Goal: Task Accomplishment & Management: Manage account settings

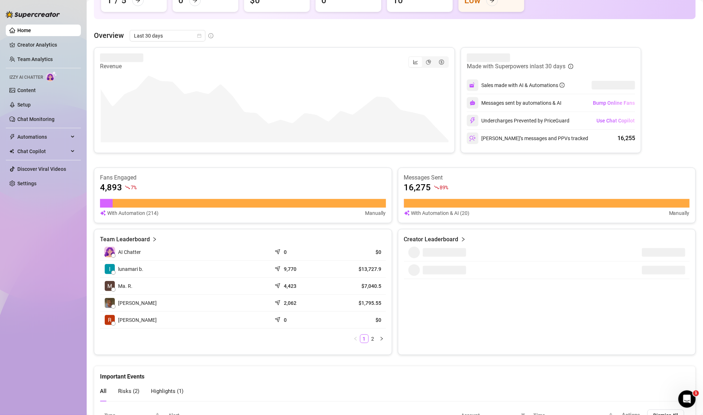
scroll to position [192, 0]
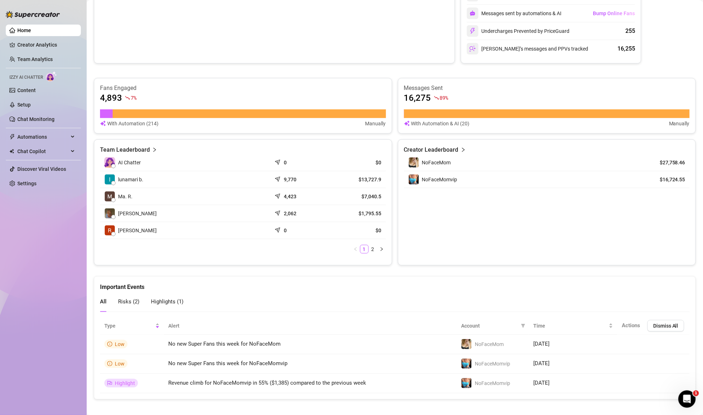
click at [127, 303] on div "Risks ( 2 )" at bounding box center [128, 301] width 21 height 9
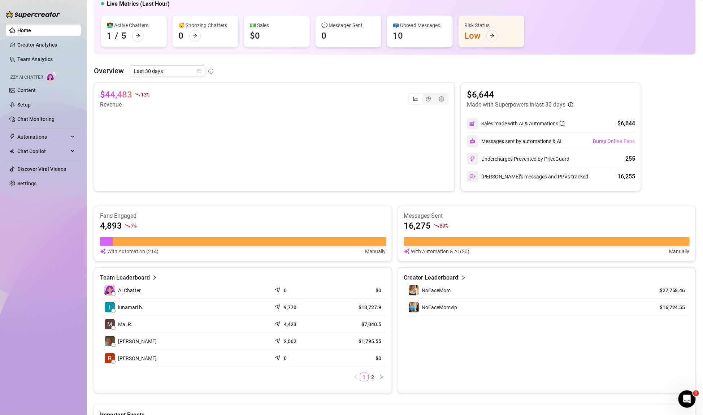
scroll to position [0, 0]
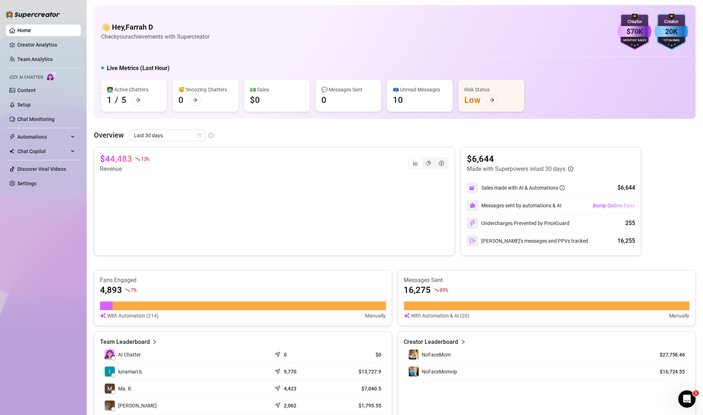
click at [56, 81] on img at bounding box center [51, 76] width 11 height 10
click at [50, 166] on link "Discover Viral Videos" at bounding box center [41, 169] width 49 height 6
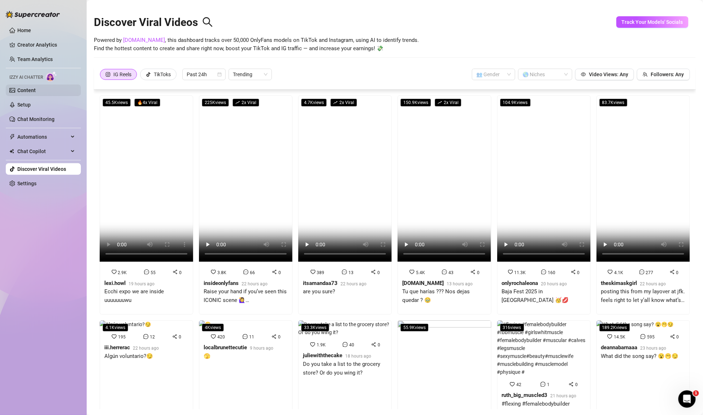
click at [18, 87] on link "Content" at bounding box center [26, 90] width 18 height 6
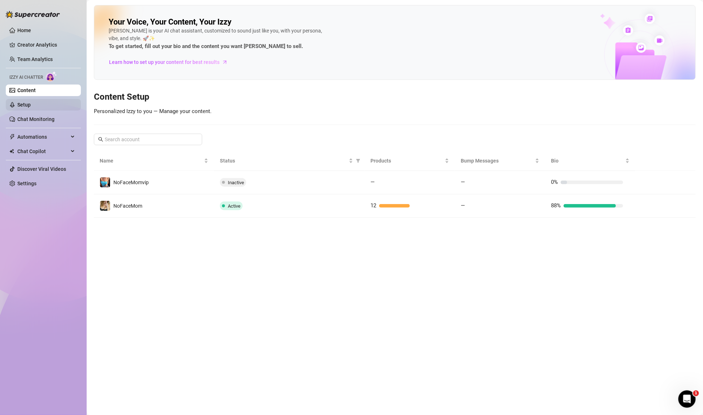
click at [27, 108] on link "Setup" at bounding box center [23, 105] width 13 height 6
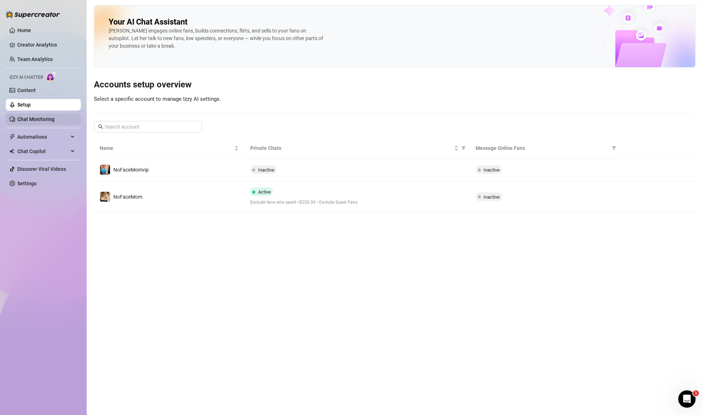
click at [29, 118] on link "Chat Monitoring" at bounding box center [35, 119] width 37 height 6
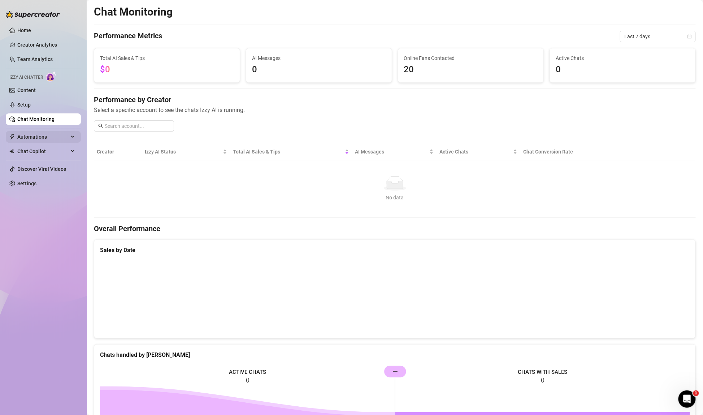
click at [44, 135] on span "Automations" at bounding box center [42, 137] width 51 height 12
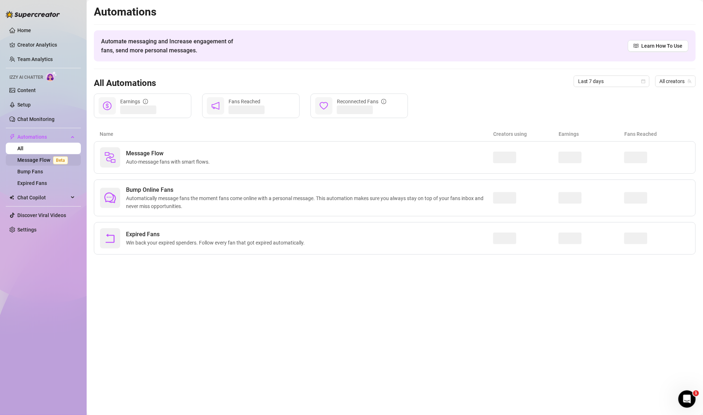
click at [56, 158] on span "Beta" at bounding box center [60, 160] width 15 height 8
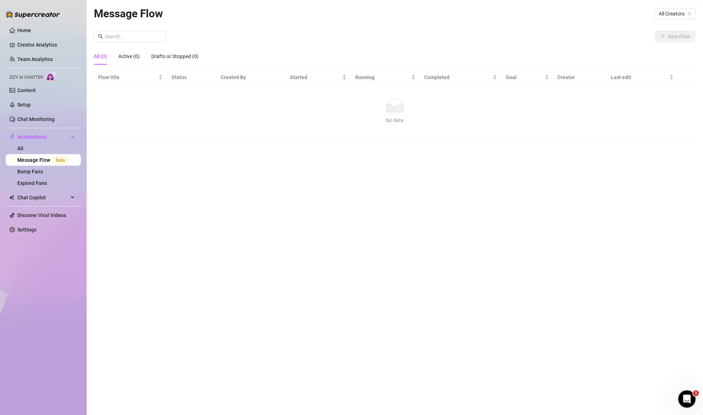
click at [48, 74] on img at bounding box center [51, 76] width 11 height 10
click at [30, 88] on link "Content" at bounding box center [26, 90] width 18 height 6
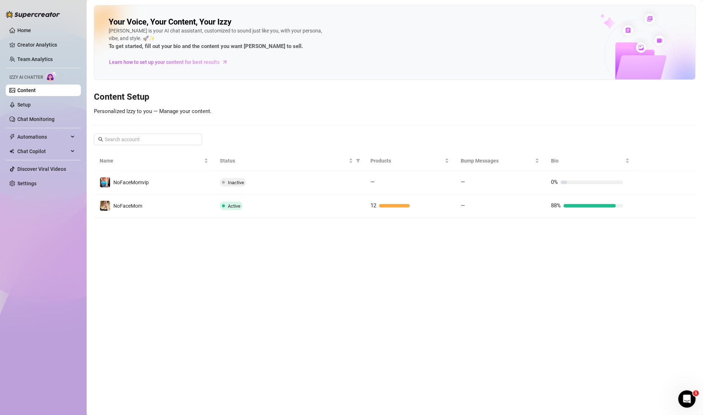
click at [206, 38] on div "[PERSON_NAME] is your AI chat assistant, customized to sound just like you, wit…" at bounding box center [217, 39] width 217 height 24
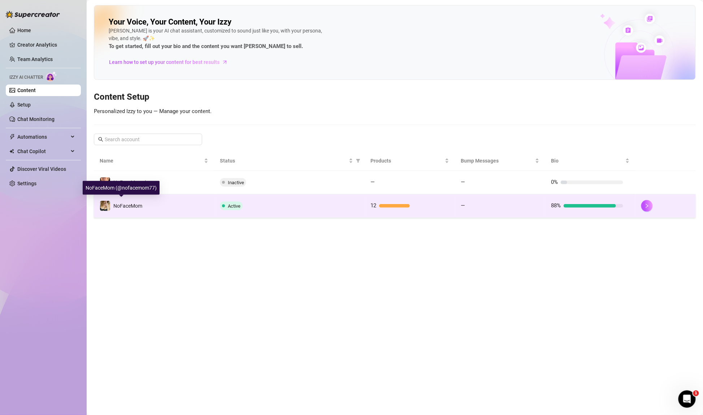
click at [111, 203] on div "NoFaceMom" at bounding box center [121, 205] width 43 height 11
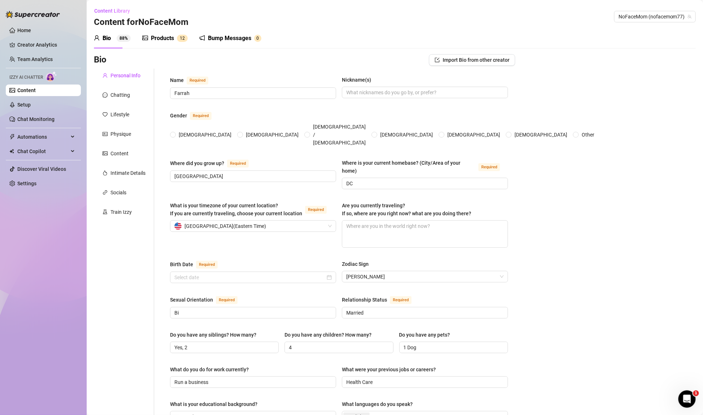
radio input "true"
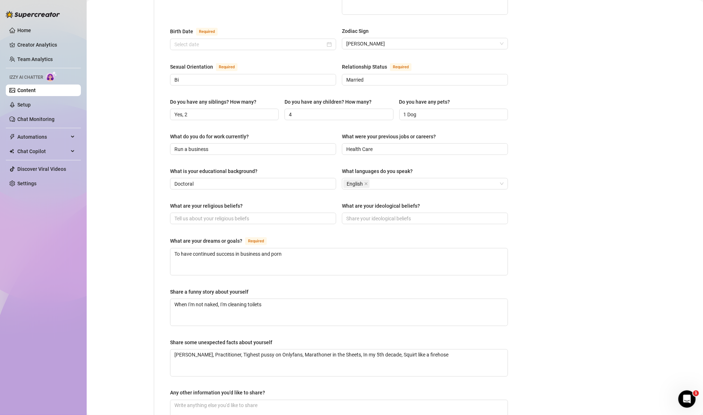
scroll to position [297, 0]
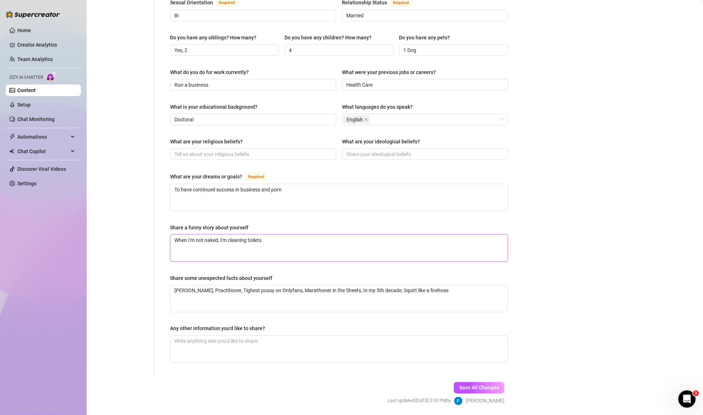
click at [270, 235] on textarea "When I'm not naked, I'm cleaning toilets" at bounding box center [338, 248] width 337 height 27
drag, startPoint x: 270, startPoint y: 218, endPoint x: 228, endPoint y: 217, distance: 41.9
click at [228, 235] on textarea "When I'm not naked, I'm cleaning toilets" at bounding box center [338, 248] width 337 height 27
type textarea "When I'm not naked, I'm"
type textarea "When I'm not naked, I'm c"
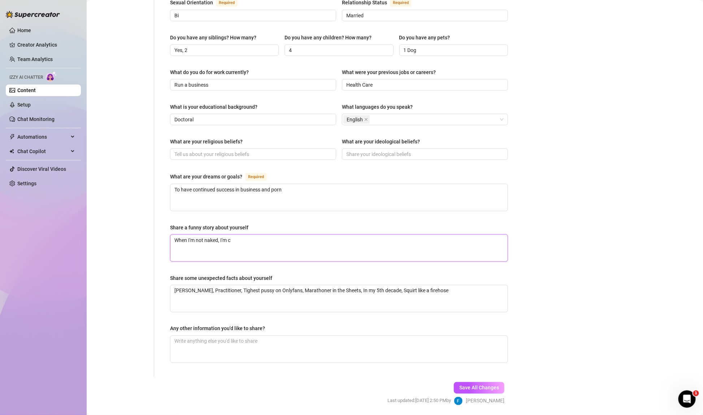
type textarea "When I'm not naked, I'm co"
type textarea "When I'm not naked, I'm coo"
type textarea "When I'm not naked, I'm cook"
type textarea "When I'm not naked, I'm cooki"
type textarea "When I'm not naked, I'm cookin"
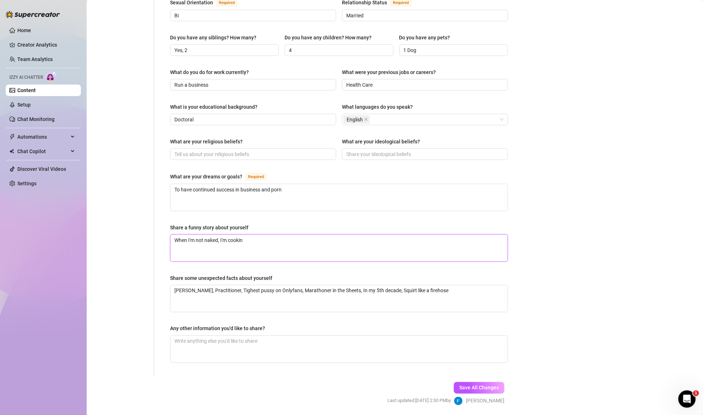
type textarea "When I'm not naked, I'm cooking"
type textarea "When I'm not naked, I'm cooking :"
type textarea "When I'm not naked, I'm cooking :)"
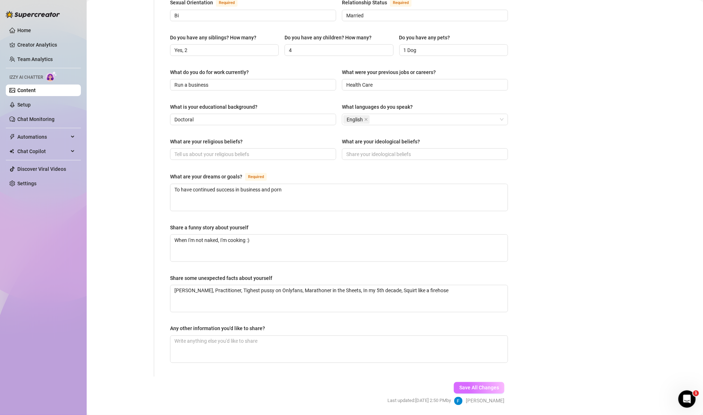
click at [483, 385] on span "Save All Changes" at bounding box center [479, 388] width 40 height 6
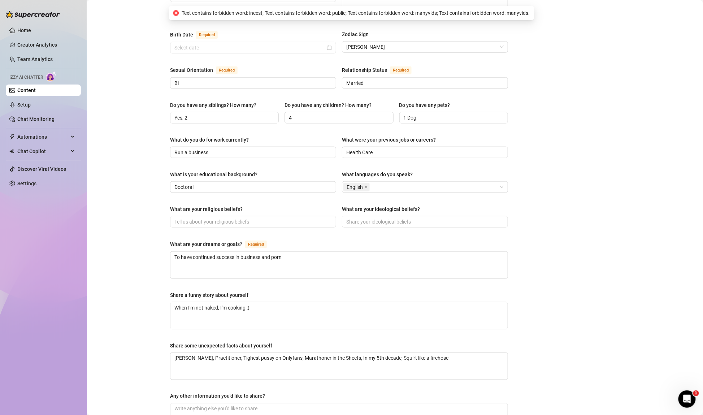
scroll to position [104, 0]
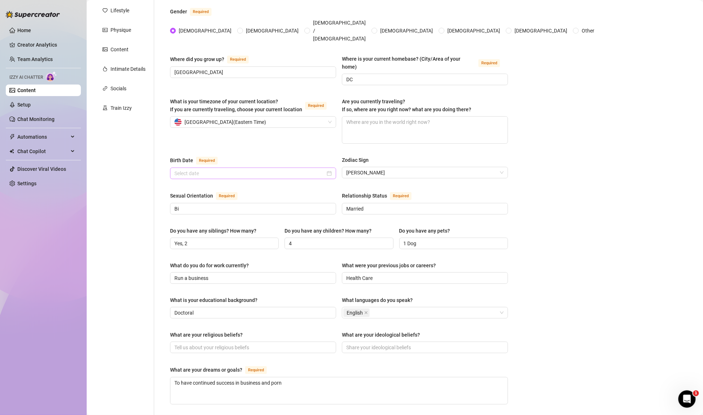
click at [326, 169] on div at bounding box center [252, 173] width 157 height 8
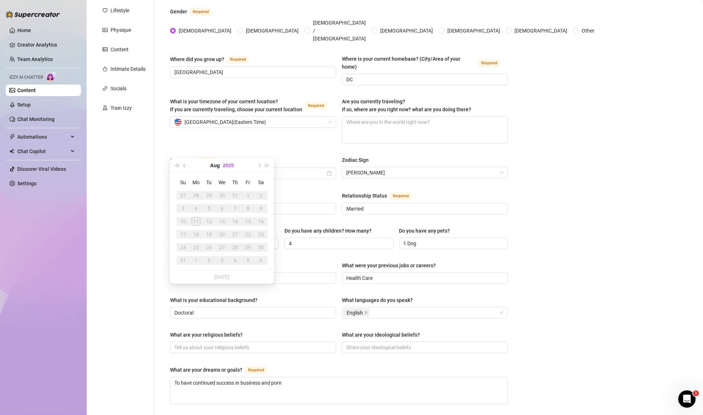
click at [232, 166] on button "2025" at bounding box center [228, 165] width 11 height 14
click at [177, 164] on span "Last year (Control + left)" at bounding box center [177, 166] width 4 height 4
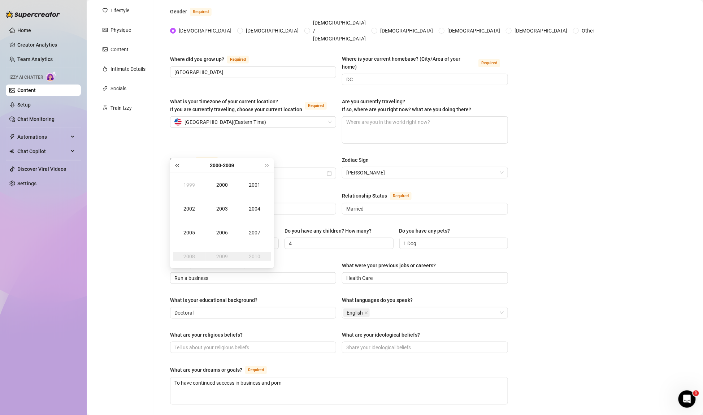
click at [177, 164] on span "Last year (Control + left)" at bounding box center [177, 166] width 4 height 4
type input "[DATE]"
click at [179, 166] on span "Last year (Control + left)" at bounding box center [177, 166] width 4 height 4
type input "[DATE]"
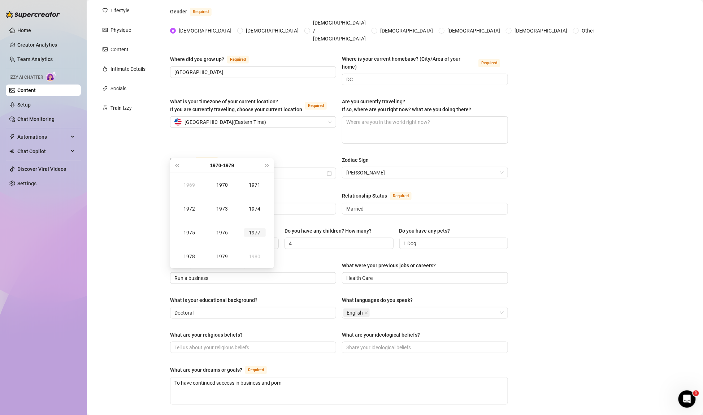
click at [253, 232] on div "1977" at bounding box center [255, 232] width 22 height 9
click at [221, 230] on div "Aug" at bounding box center [222, 232] width 22 height 9
click at [195, 233] on div "22" at bounding box center [196, 234] width 9 height 9
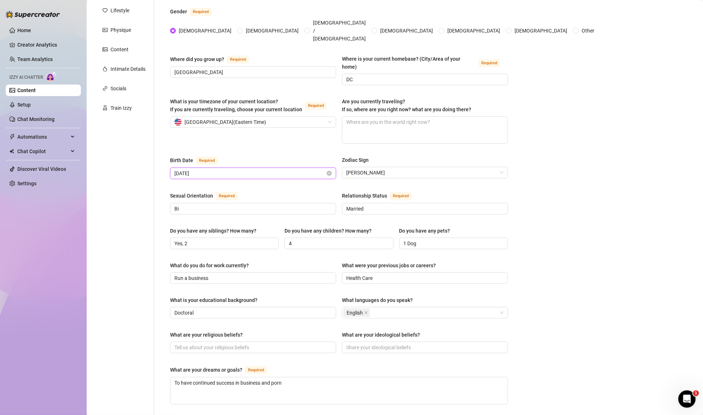
click at [232, 169] on input "[DATE]" at bounding box center [249, 173] width 151 height 8
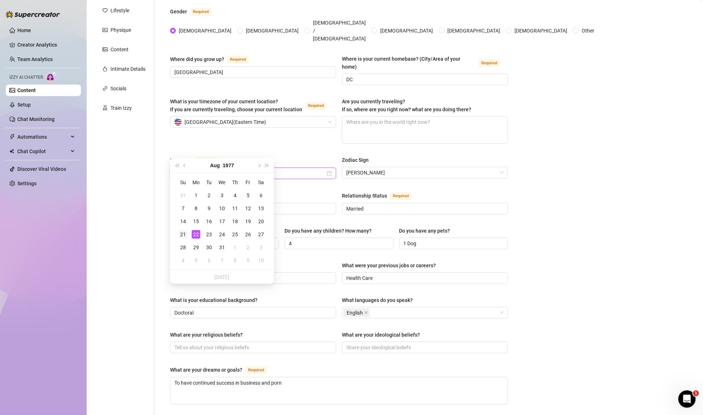
type input "[DATE]"
click at [184, 233] on div "21" at bounding box center [183, 234] width 9 height 9
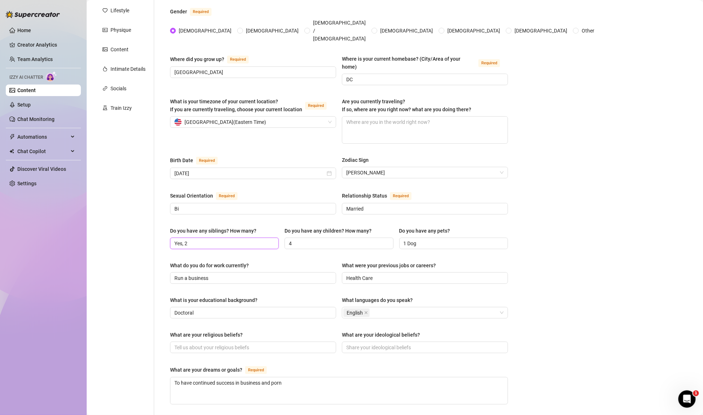
click at [191, 239] on input "Yes, 2" at bounding box center [223, 243] width 99 height 8
click at [165, 231] on div "Name Required [PERSON_NAME](s) Gender Required [DEMOGRAPHIC_DATA] [DEMOGRAPHIC_…" at bounding box center [339, 267] width 352 height 605
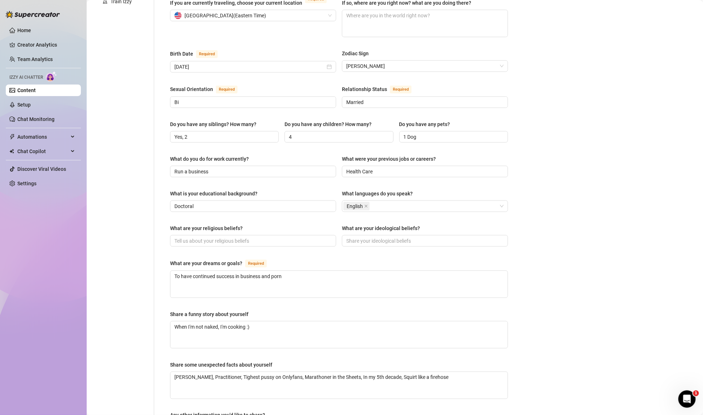
scroll to position [297, 0]
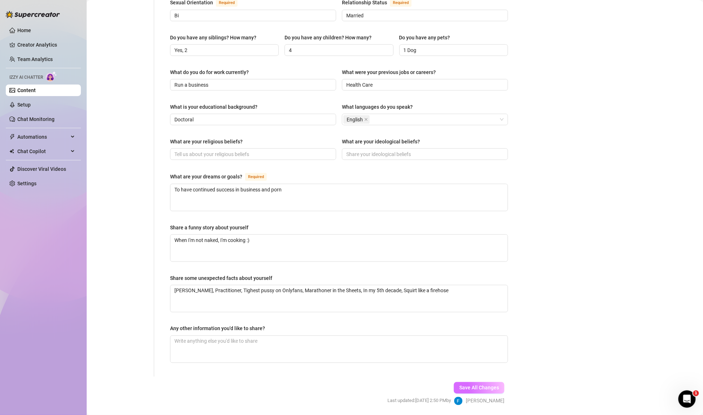
click at [468, 385] on span "Save All Changes" at bounding box center [479, 388] width 40 height 6
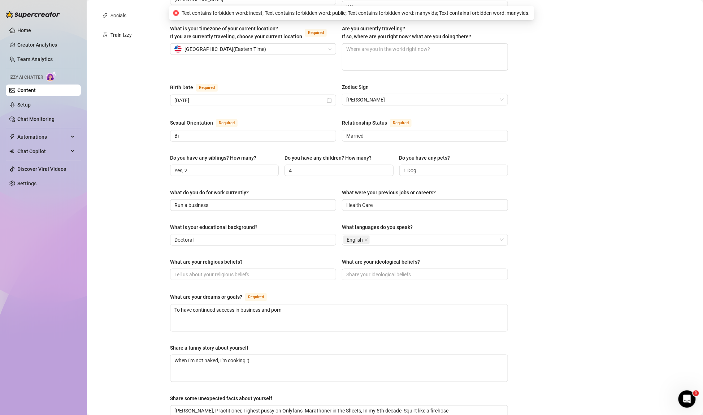
scroll to position [0, 0]
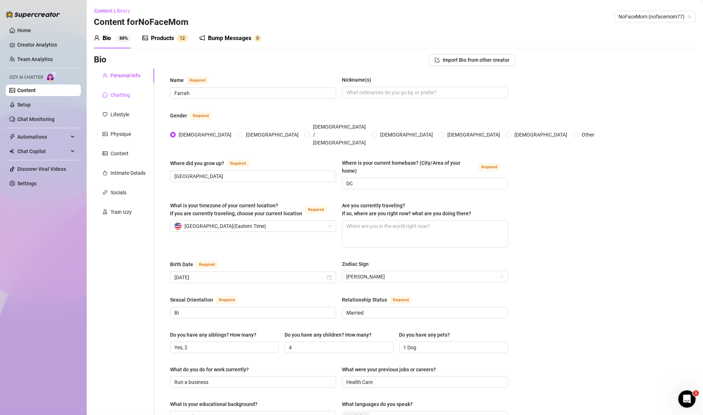
click at [125, 95] on div "Chatting" at bounding box center [119, 95] width 19 height 8
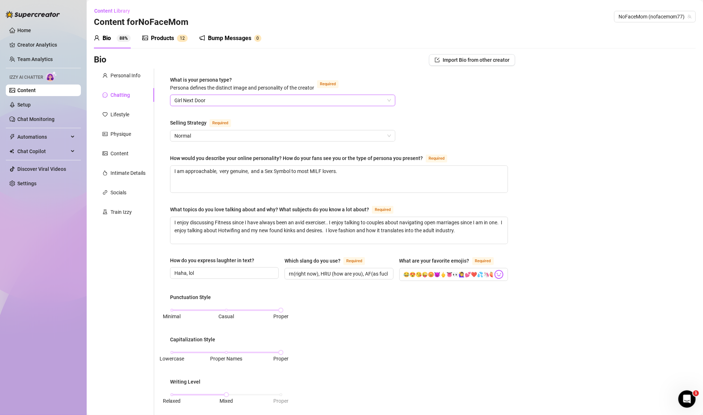
click at [267, 100] on span "Girl Next Door" at bounding box center [282, 100] width 217 height 11
click at [378, 60] on div "Bio Import Bio from other creator" at bounding box center [304, 60] width 421 height 12
click at [344, 140] on span "Normal" at bounding box center [282, 135] width 217 height 11
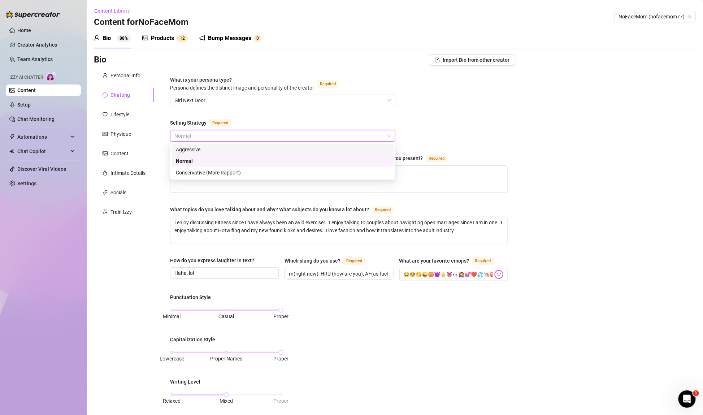
click at [337, 149] on div "Aggressive" at bounding box center [283, 149] width 214 height 8
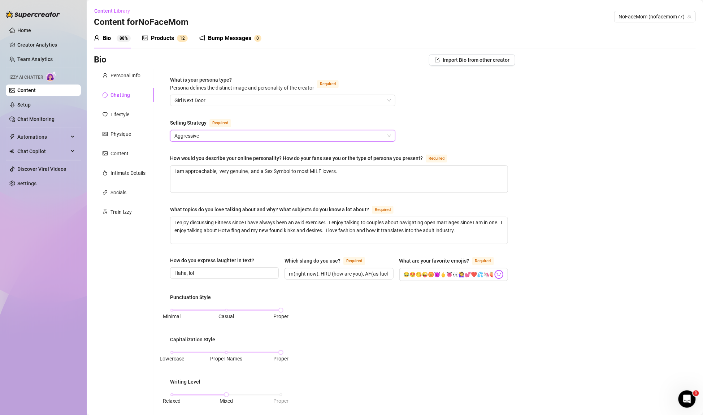
click at [344, 134] on span "Aggressive" at bounding box center [282, 135] width 217 height 11
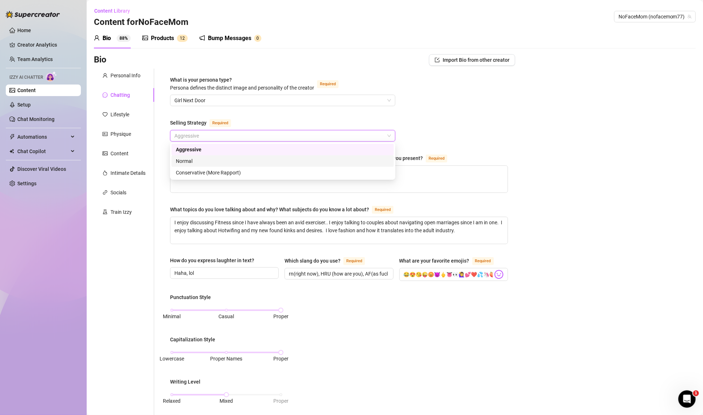
click at [324, 158] on div "Normal" at bounding box center [283, 161] width 214 height 8
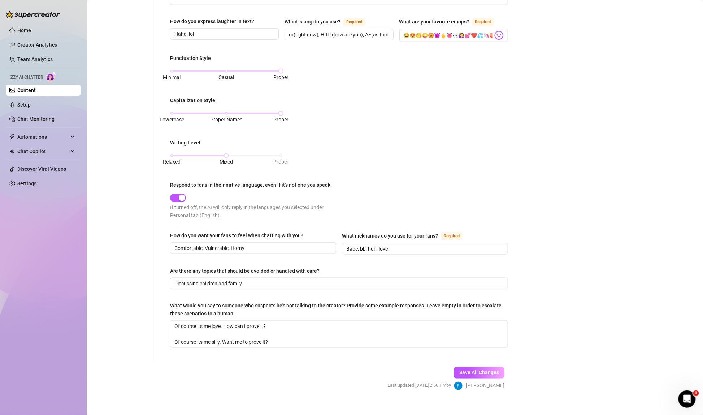
scroll to position [244, 0]
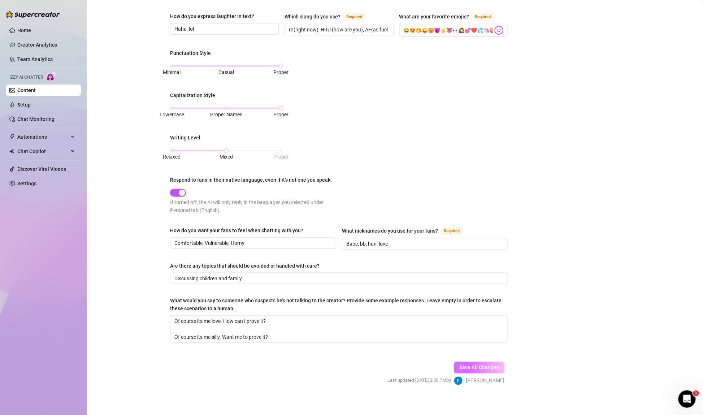
click at [475, 365] on span "Save All Changes" at bounding box center [479, 368] width 40 height 6
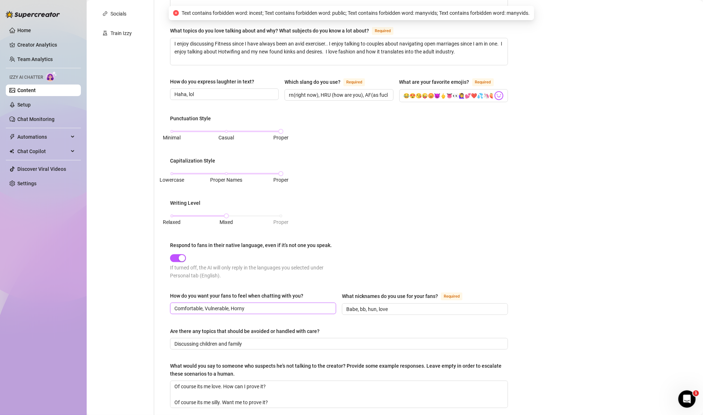
scroll to position [0, 0]
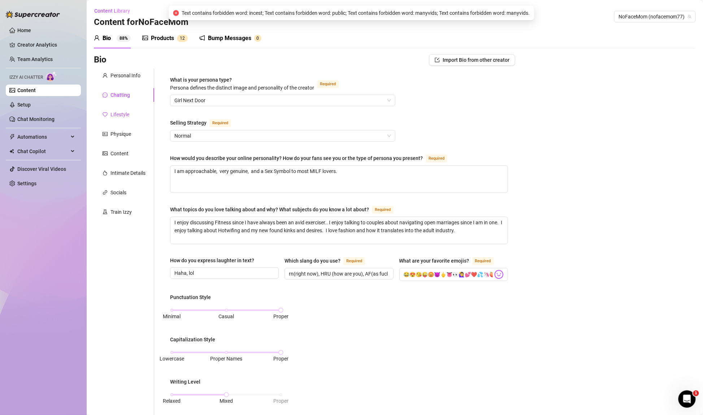
click at [118, 118] on div "Lifestyle" at bounding box center [119, 114] width 19 height 8
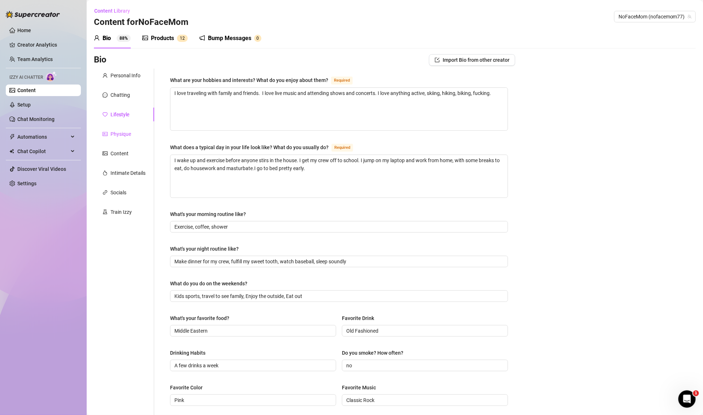
click at [124, 134] on div "Physique" at bounding box center [120, 134] width 21 height 8
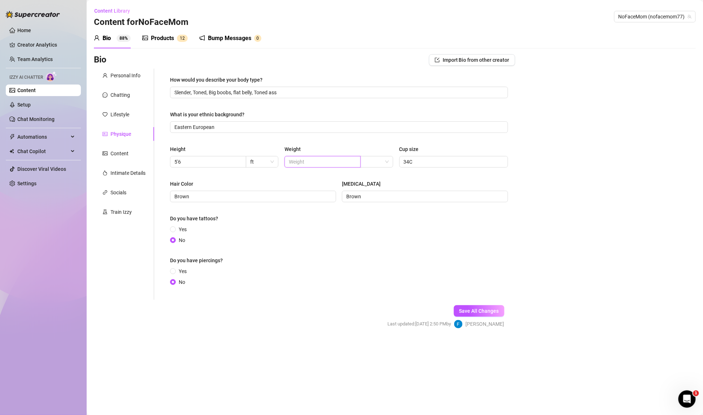
click at [301, 161] on input "text" at bounding box center [322, 162] width 66 height 8
type input "120"
click at [471, 311] on span "Save All Changes" at bounding box center [479, 311] width 40 height 6
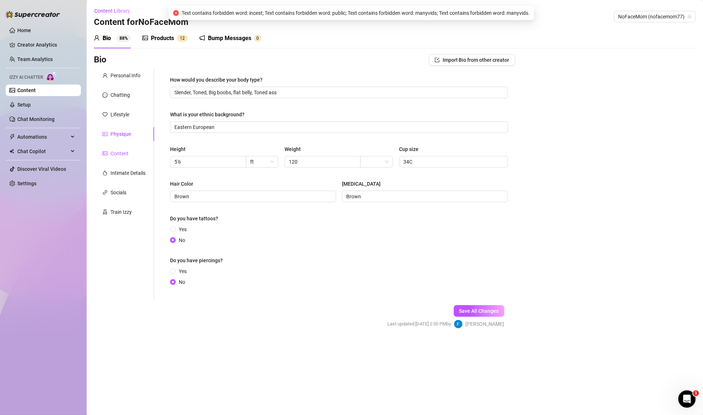
click at [112, 153] on div "Content" at bounding box center [119, 153] width 18 height 8
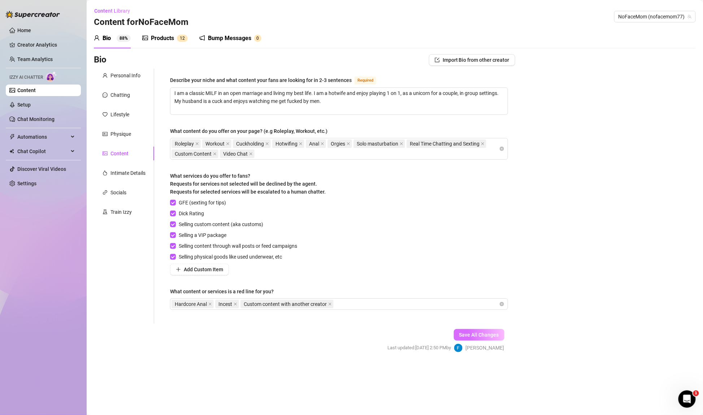
click at [469, 333] on span "Save All Changes" at bounding box center [479, 335] width 40 height 6
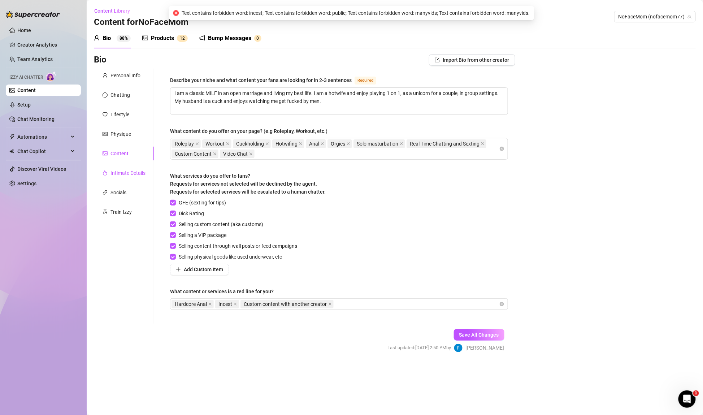
click at [121, 170] on div "Intimate Details" at bounding box center [127, 173] width 35 height 8
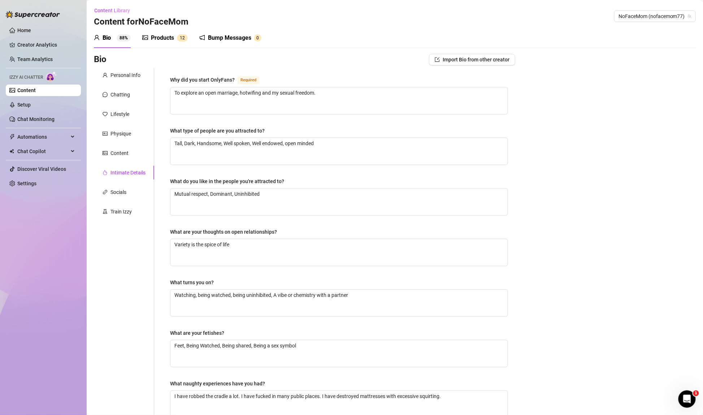
scroll to position [3, 0]
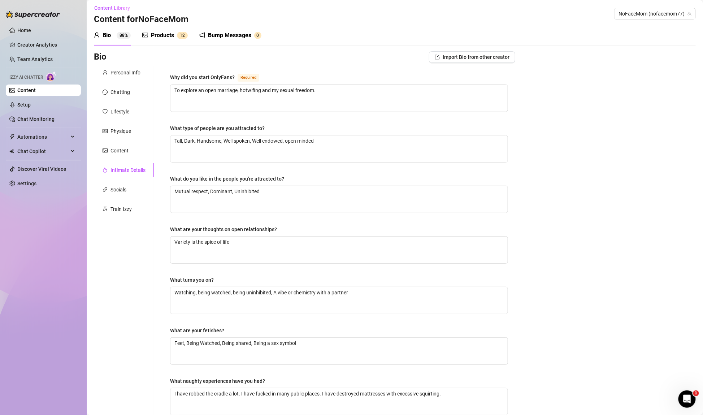
click at [118, 182] on div "Personal Info Chatting Lifestyle Physique Content Intimate Details Socials Trai…" at bounding box center [124, 247] width 60 height 363
click at [118, 191] on div "Socials" at bounding box center [118, 190] width 16 height 8
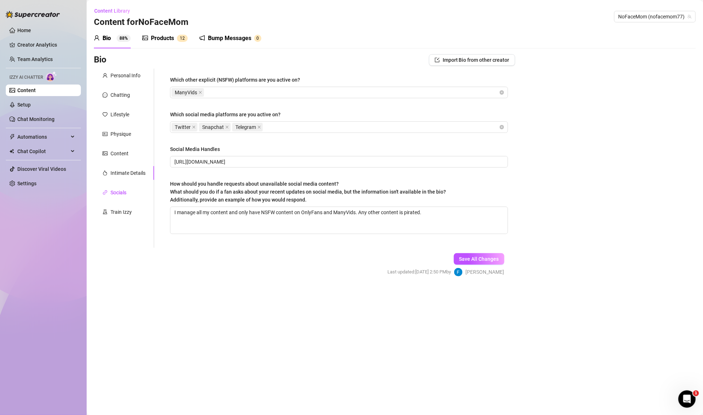
scroll to position [0, 0]
click at [128, 214] on div "Train Izzy" at bounding box center [120, 212] width 21 height 8
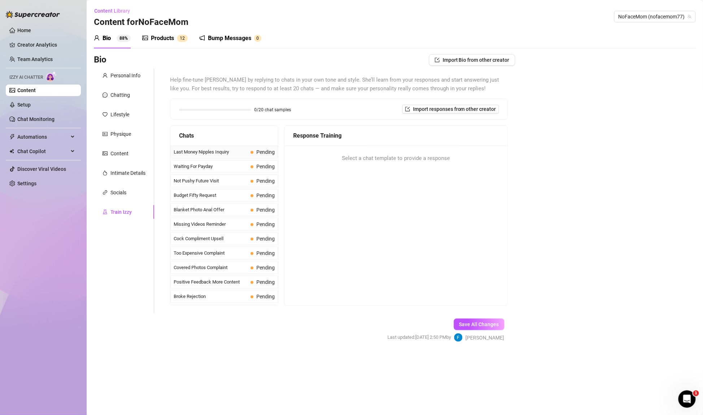
click at [217, 152] on span "Last Money Nipples Inquiry" at bounding box center [211, 151] width 74 height 7
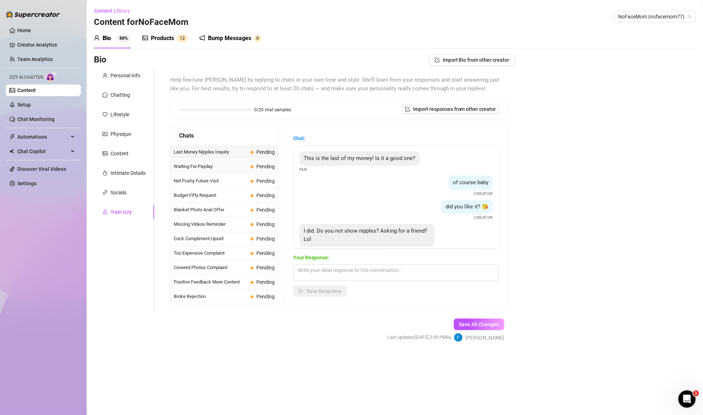
click at [219, 168] on span "Waiting For Payday" at bounding box center [211, 166] width 74 height 7
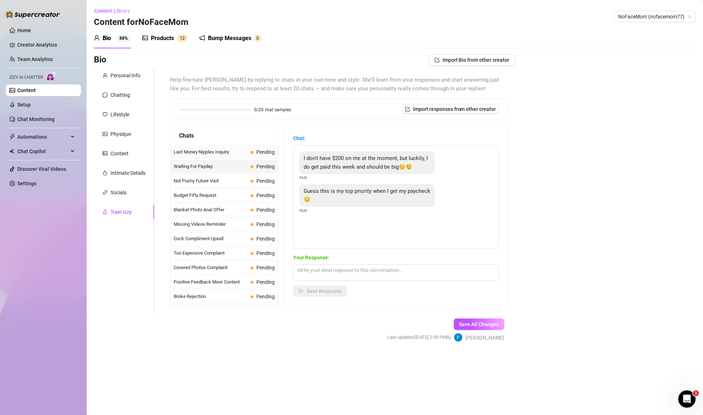
click at [215, 153] on span "Last Money Nipples Inquiry" at bounding box center [211, 151] width 74 height 7
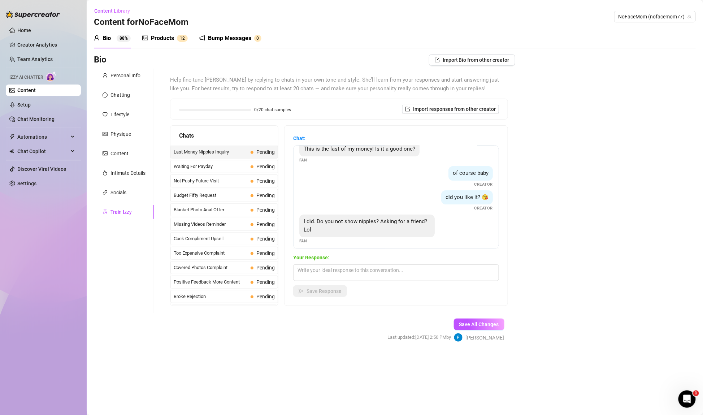
scroll to position [13, 0]
click at [331, 269] on textarea at bounding box center [396, 272] width 206 height 17
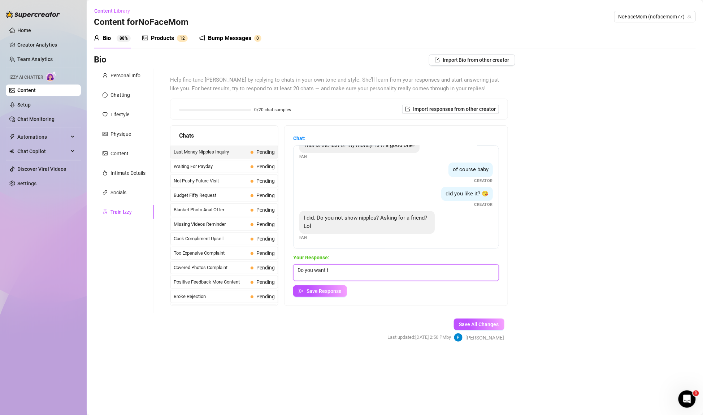
click at [330, 271] on textarea "Do you want t" at bounding box center [396, 272] width 206 height 17
type textarea "Are yo asking to see my nipples? ;)"
click at [324, 290] on span "Save Response" at bounding box center [324, 291] width 35 height 6
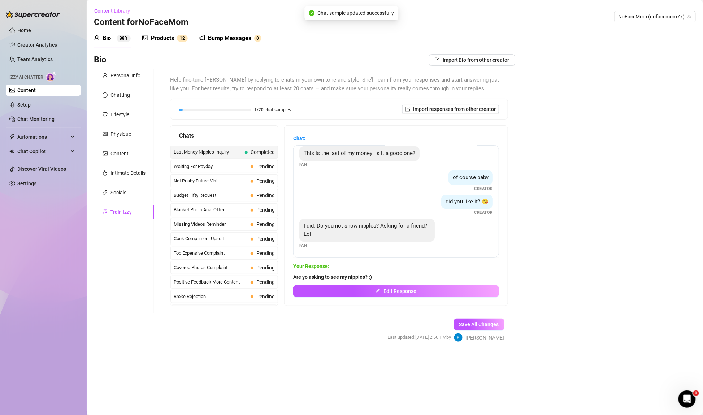
scroll to position [4, 0]
click at [364, 290] on button "Edit Response" at bounding box center [396, 291] width 206 height 12
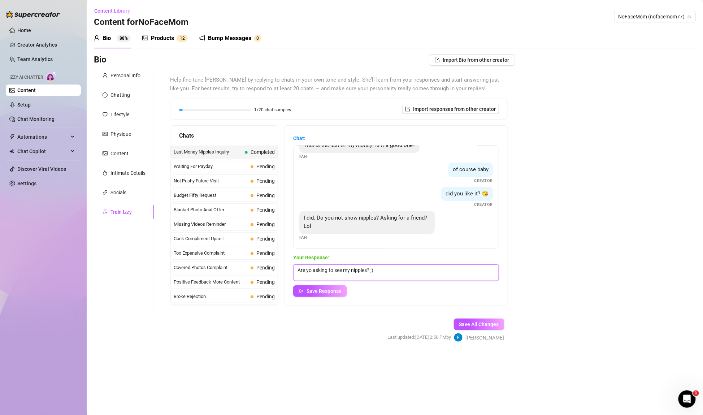
click at [311, 269] on textarea "Are yo asking to see my nipples? ;)" at bounding box center [396, 272] width 206 height 17
drag, startPoint x: 304, startPoint y: 269, endPoint x: 291, endPoint y: 269, distance: 13.0
click at [291, 269] on div "Chat: This is the last of my money! Is it a good one? Fan of course baby Creato…" at bounding box center [395, 216] width 223 height 180
click at [378, 273] on textarea "Are you asking to see my nipples? ;)" at bounding box center [396, 272] width 206 height 17
drag, startPoint x: 329, startPoint y: 270, endPoint x: 258, endPoint y: 270, distance: 71.5
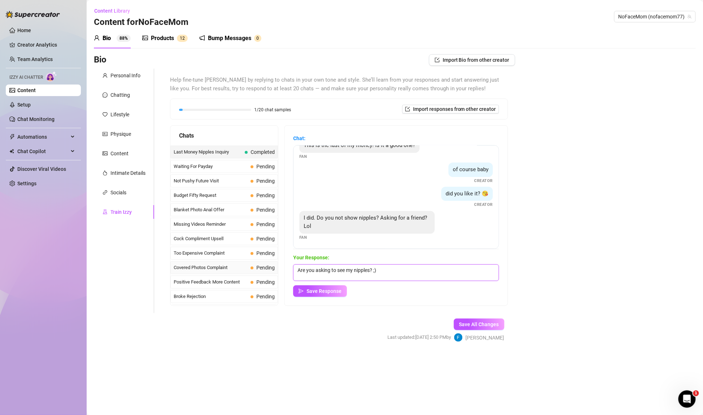
click at [258, 270] on div "Chats Last Money Nipples Inquiry Completed Waiting For Payday Pending Not Pushy…" at bounding box center [339, 215] width 338 height 181
type textarea "Do you want to see my nipples? ;)"
click at [300, 288] on icon "send" at bounding box center [301, 290] width 5 height 5
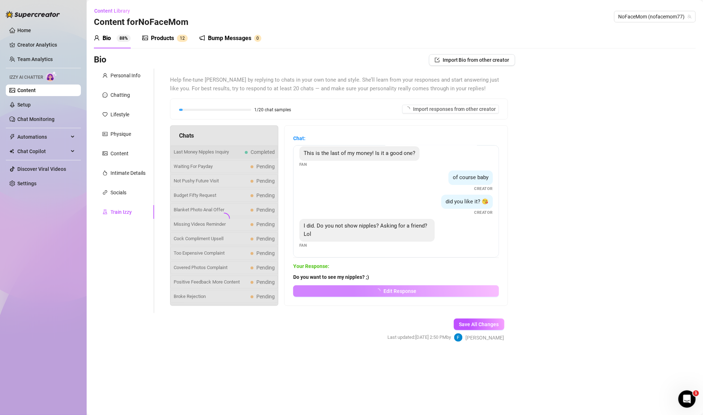
scroll to position [4, 0]
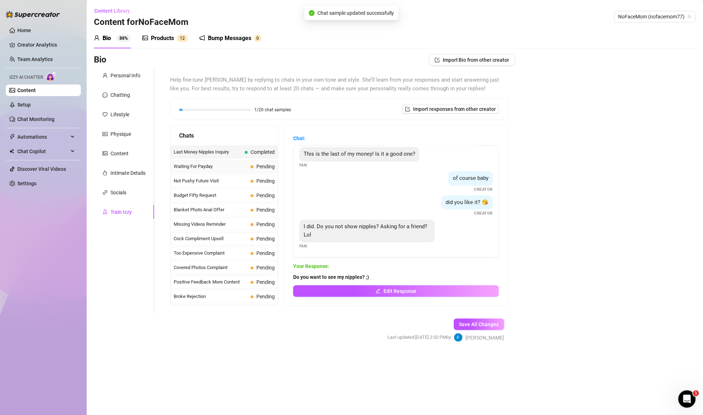
click at [239, 168] on span "Waiting For Payday" at bounding box center [211, 166] width 74 height 7
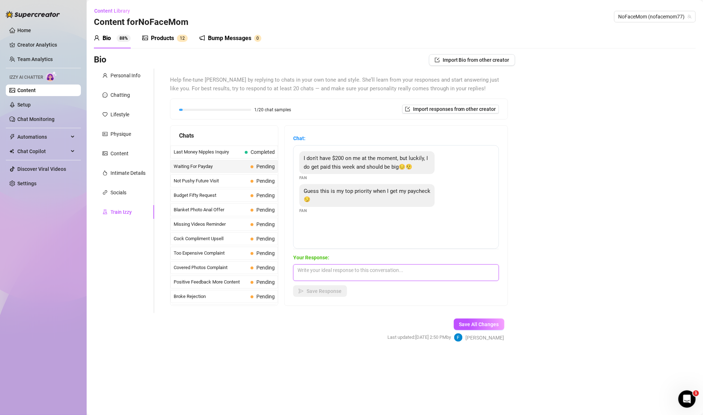
click at [349, 270] on textarea at bounding box center [396, 272] width 206 height 17
type textarea "w"
type textarea "Well you have my attention. What can you spend? I can be creative ;)"
click at [301, 292] on icon "send" at bounding box center [301, 290] width 5 height 5
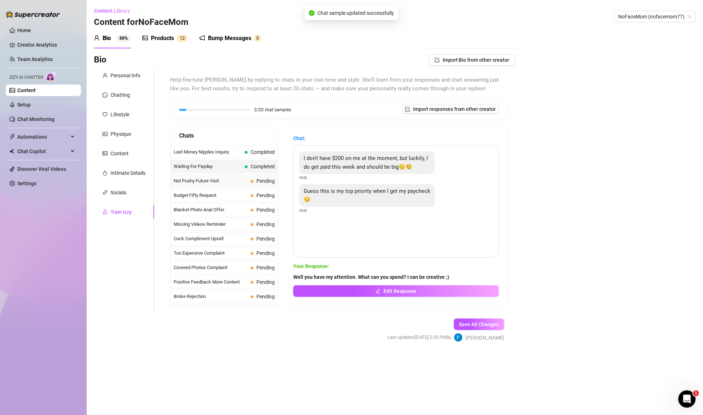
click at [241, 178] on span "Not Pushy Future Visit" at bounding box center [211, 180] width 74 height 7
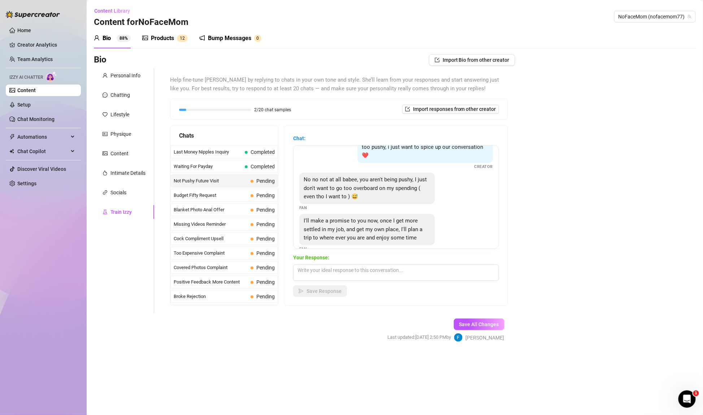
scroll to position [23, 0]
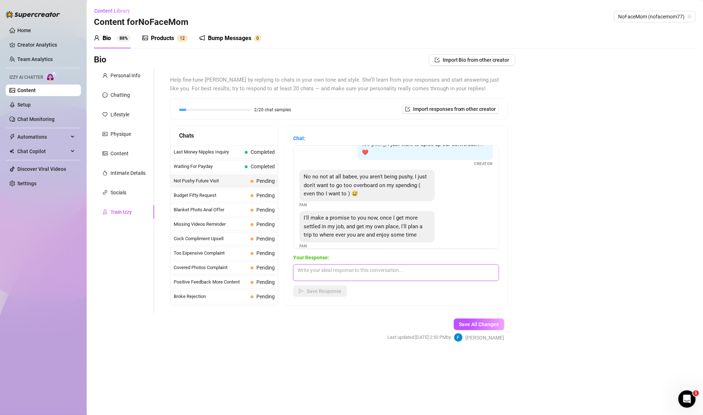
click at [371, 272] on textarea at bounding box center [396, 272] width 206 height 17
type textarea "Tip me whatever you're comfortable with rn and I'll send yuo a hot pic of your …"
click at [318, 285] on button "Save Response" at bounding box center [320, 291] width 54 height 12
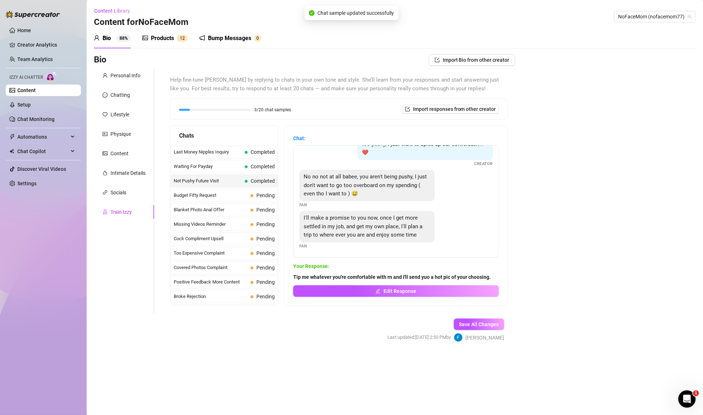
scroll to position [14, 0]
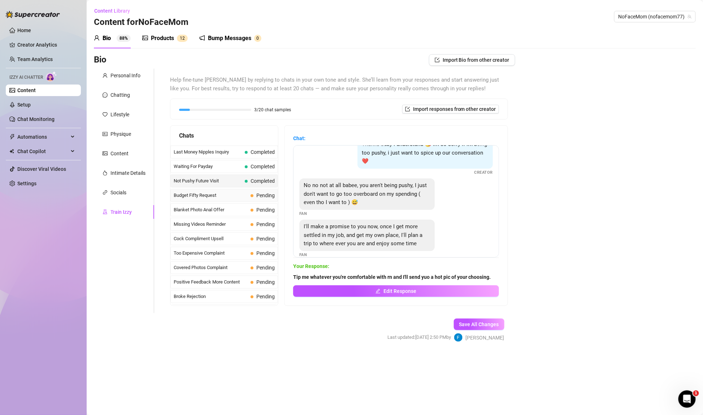
click at [243, 196] on span "Budget Fifty Request" at bounding box center [211, 195] width 74 height 7
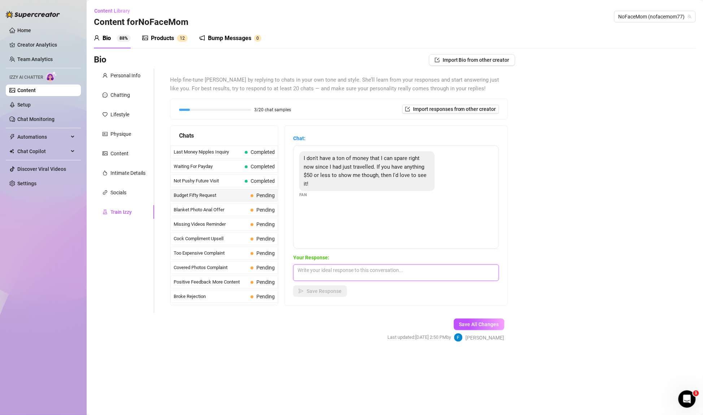
click at [335, 271] on textarea at bounding box center [396, 272] width 206 height 17
type textarea "Of course love. Pic a few PPV's and I'll send you a bundle."
click at [326, 293] on span "Save Response" at bounding box center [324, 291] width 35 height 6
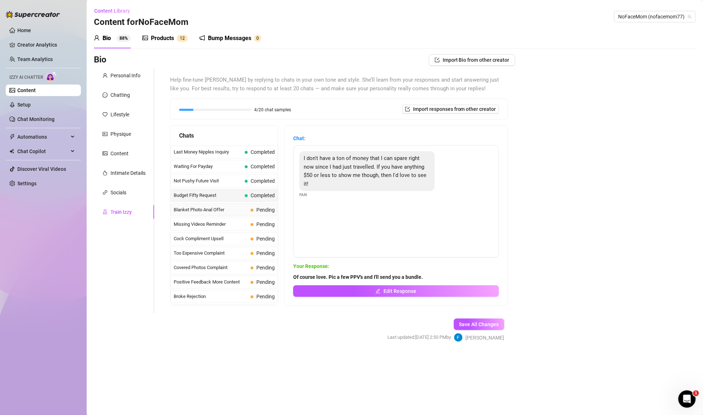
click at [234, 207] on span "Blanket Photo Anal Offer" at bounding box center [211, 209] width 74 height 7
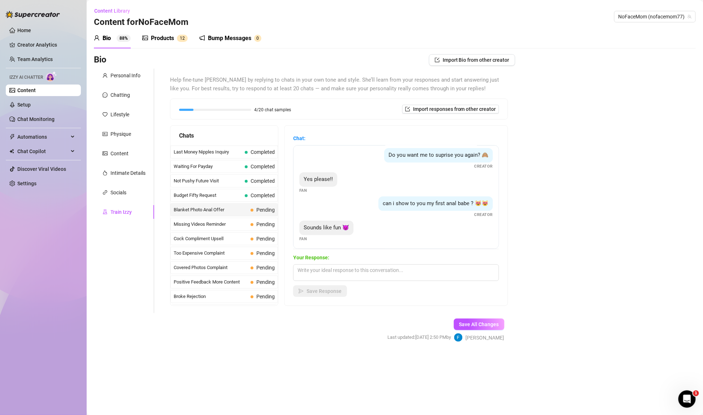
scroll to position [101, 0]
click at [339, 270] on textarea at bounding box center [396, 272] width 206 height 17
type textarea "tip me and it's yours ;)"
click at [327, 282] on div "Your Response: tip me and it's yours ;) Save Response" at bounding box center [396, 274] width 206 height 43
click at [322, 293] on span "Save Response" at bounding box center [324, 291] width 35 height 6
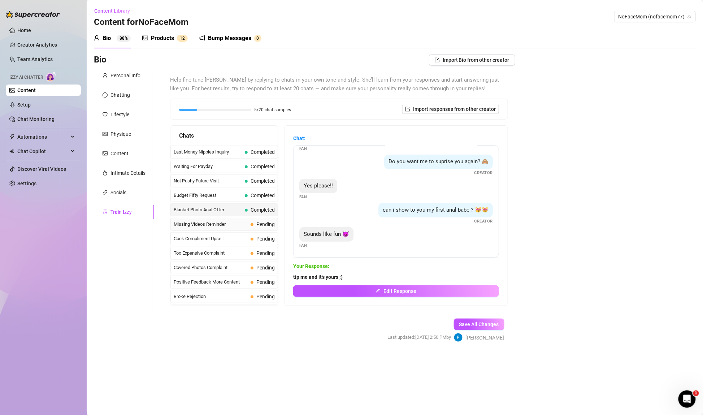
scroll to position [92, 0]
click at [240, 222] on span "Missing Videos Reminder" at bounding box center [211, 224] width 74 height 7
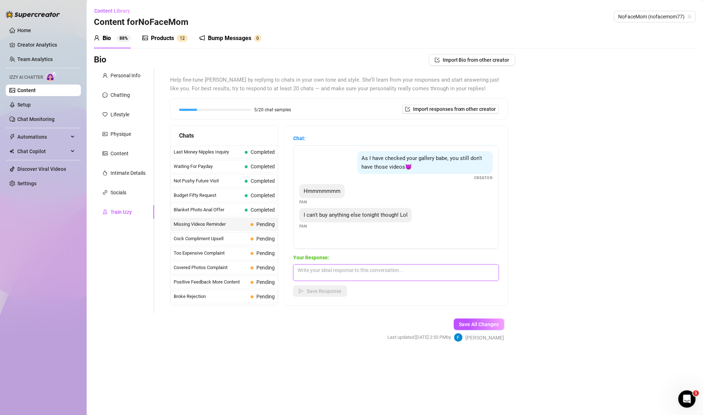
click at [344, 269] on textarea at bounding box center [396, 272] width 206 height 17
drag, startPoint x: 424, startPoint y: 273, endPoint x: 381, endPoint y: 271, distance: 43.0
click at [381, 271] on textarea "yes you can bb. I make all my content for guys like you ;)" at bounding box center [396, 272] width 206 height 17
drag, startPoint x: 334, startPoint y: 269, endPoint x: 449, endPoint y: 262, distance: 116.1
click at [449, 266] on textarea "yes you can bb. I make all my content for guys like you ;)" at bounding box center [396, 272] width 206 height 17
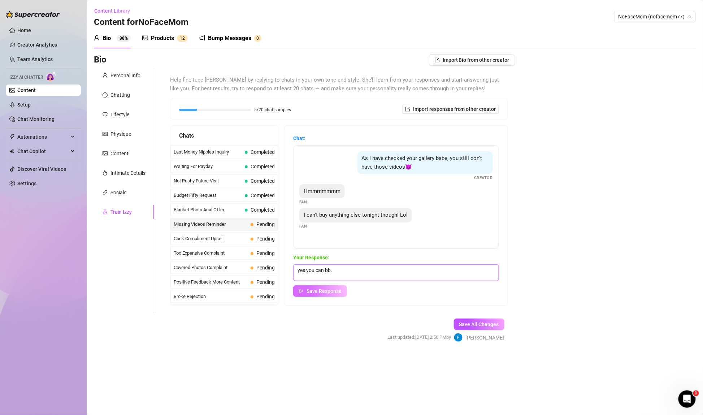
type textarea "yes you can bb."
click at [330, 291] on span "Save Response" at bounding box center [324, 291] width 35 height 6
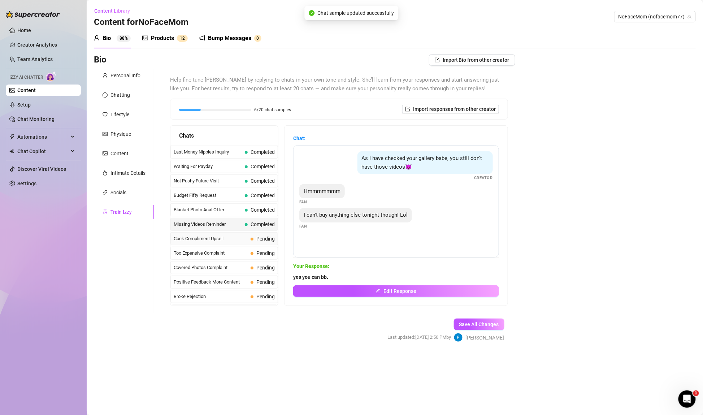
click at [247, 232] on div "Cock Compliment Upsell Pending" at bounding box center [224, 238] width 108 height 13
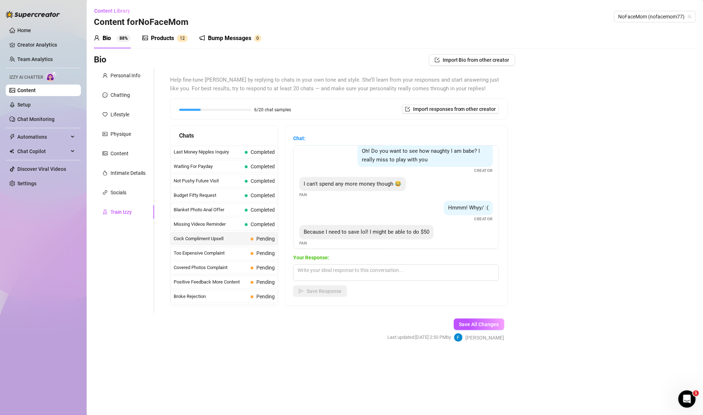
scroll to position [158, 0]
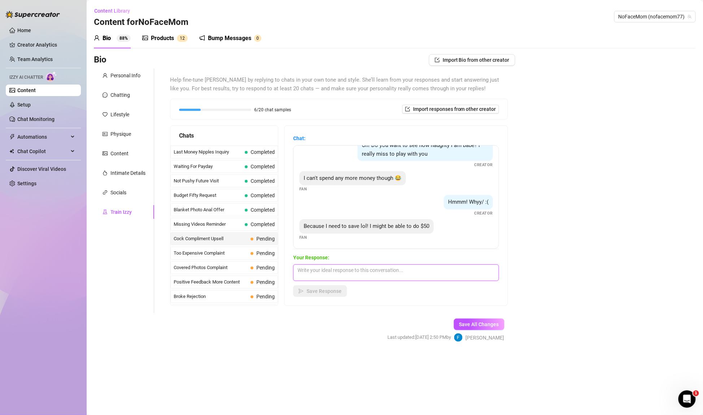
click at [376, 274] on textarea at bounding box center [396, 272] width 206 height 17
type textarea "ok let's do it ;)"
click at [341, 288] on button "Save Response" at bounding box center [320, 291] width 54 height 12
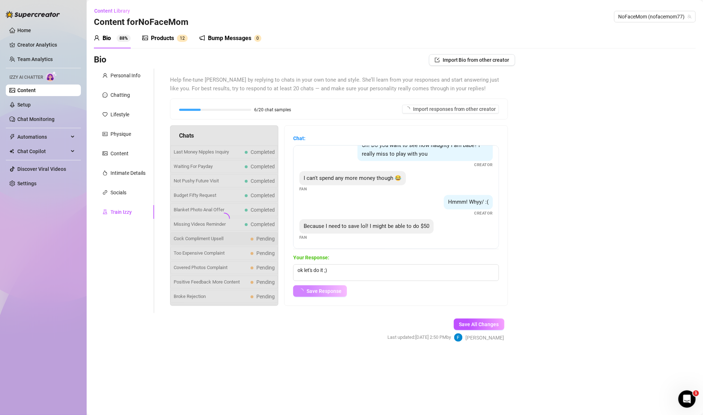
scroll to position [149, 0]
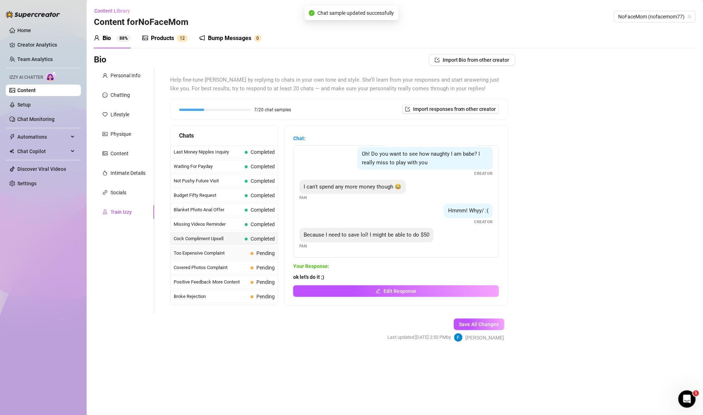
click at [248, 254] on div "Too Expensive Complaint Pending" at bounding box center [224, 253] width 108 height 13
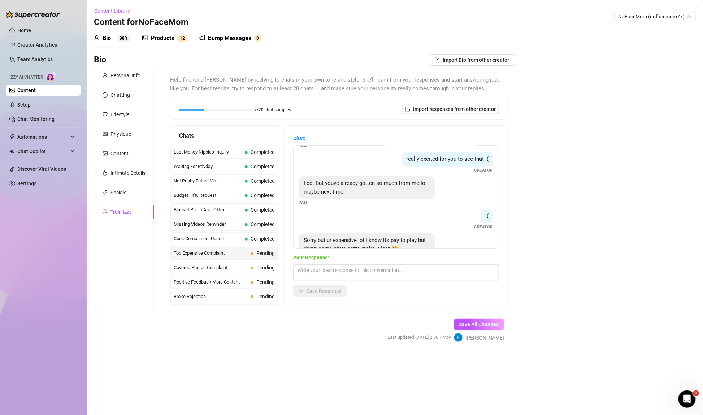
scroll to position [118, 0]
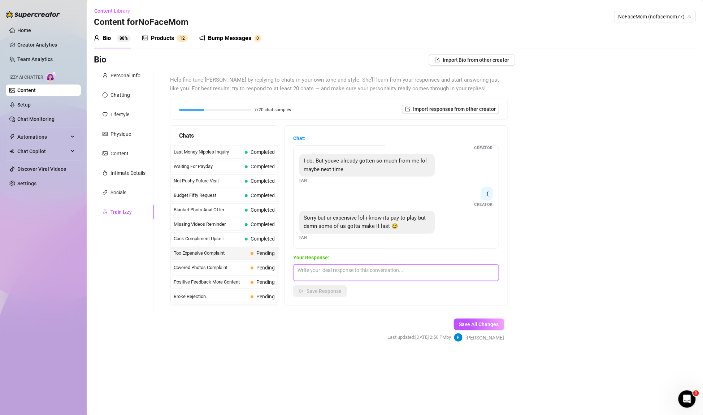
click at [358, 265] on textarea at bounding box center [396, 272] width 206 height 17
type textarea "You deserve the hottest MILF on OF. Treat yourself."
click at [322, 290] on span "Save Response" at bounding box center [324, 291] width 35 height 6
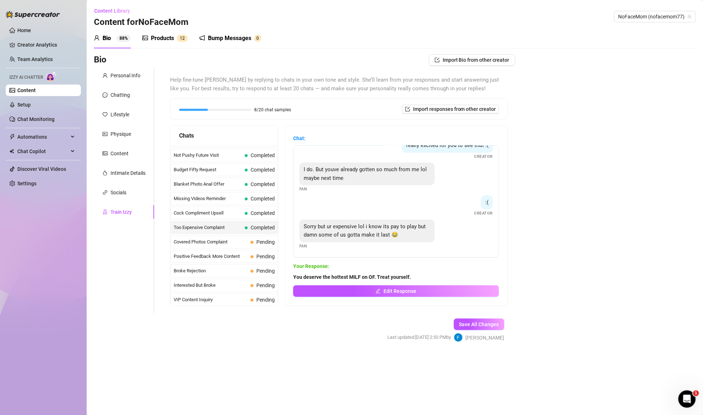
scroll to position [0, 0]
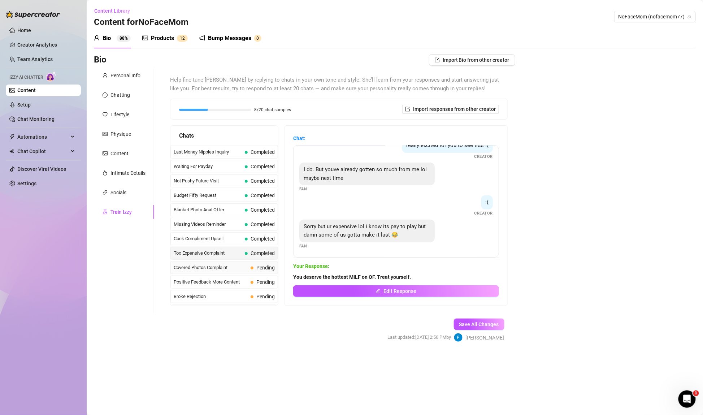
click at [243, 264] on span "Covered Photos Complaint" at bounding box center [211, 267] width 74 height 7
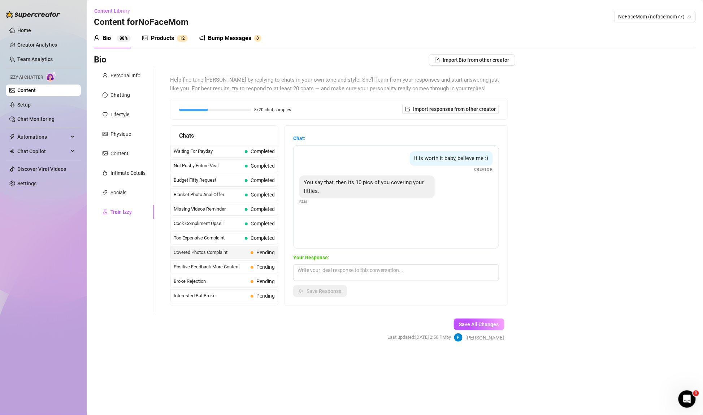
scroll to position [18, 0]
click at [241, 261] on span "Positive Feedback More Content" at bounding box center [211, 264] width 74 height 7
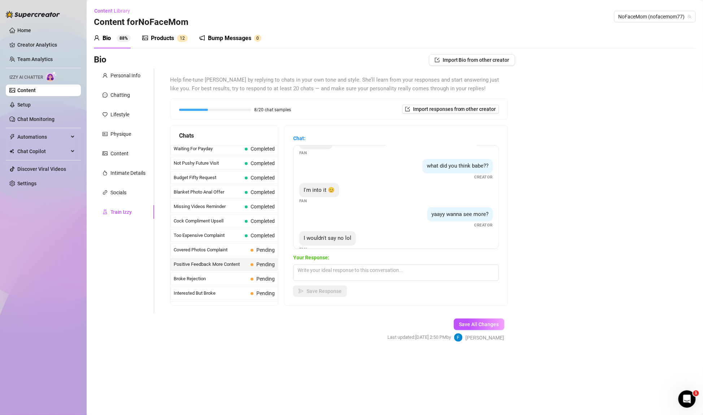
scroll to position [29, 0]
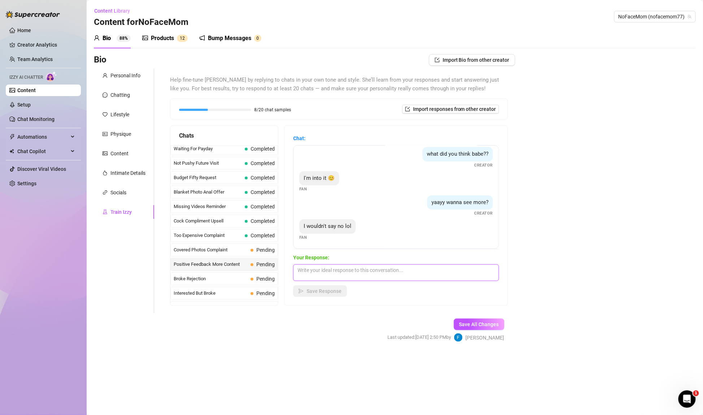
click at [375, 273] on textarea at bounding box center [396, 272] width 206 height 17
type textarea "Tell me what turns you on. I have it all (mostly) ;)"
click at [333, 295] on button "Save Response" at bounding box center [320, 291] width 54 height 12
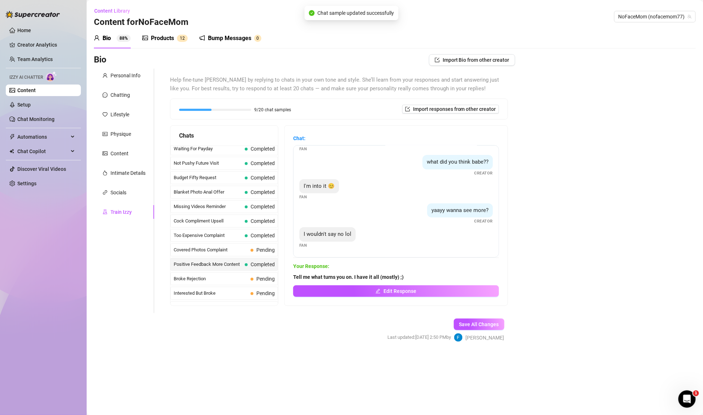
scroll to position [20, 0]
click at [243, 275] on span "Broke Rejection" at bounding box center [211, 278] width 74 height 7
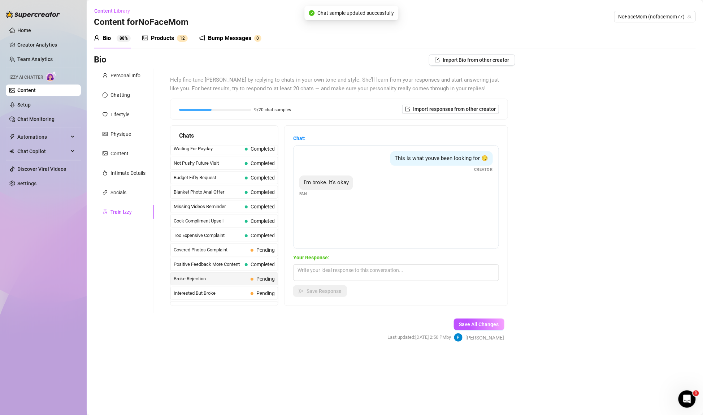
click at [231, 290] on span "Interested But Broke" at bounding box center [211, 293] width 74 height 7
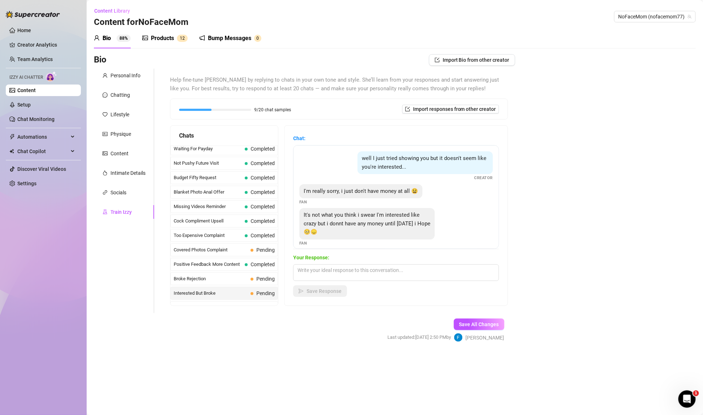
scroll to position [44, 0]
click at [230, 282] on div "VIP Content Inquiry Pending" at bounding box center [224, 281] width 108 height 13
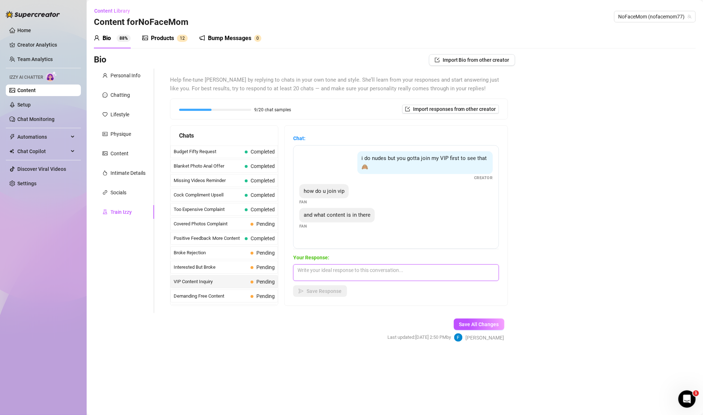
click at [325, 272] on textarea at bounding box center [396, 272] width 206 height 17
type textarea "Lots of full length uncensored videos."
click at [356, 299] on div "Chat: i do nudes but you gotta join my VIP first to see that 🙈 Creator how do u…" at bounding box center [395, 216] width 223 height 180
click at [336, 293] on span "Save Response" at bounding box center [324, 291] width 35 height 6
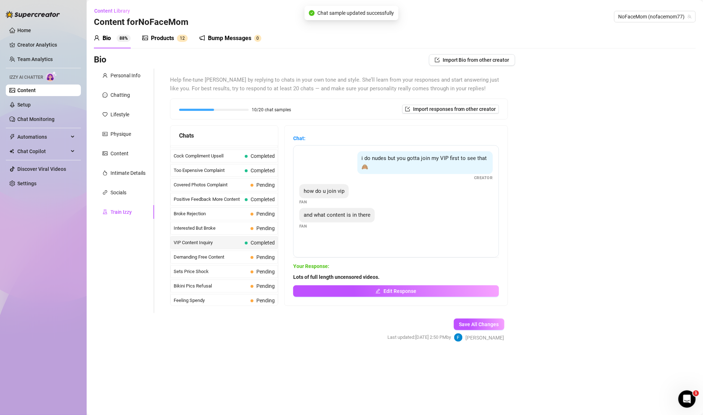
scroll to position [94, 0]
click at [244, 242] on span "Demanding Free Content" at bounding box center [211, 245] width 74 height 7
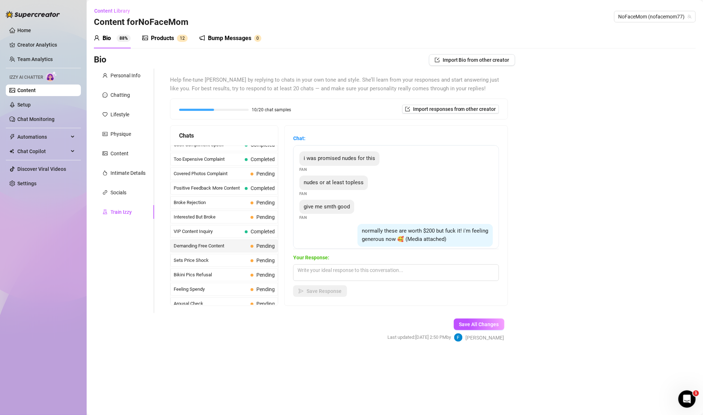
scroll to position [61, 0]
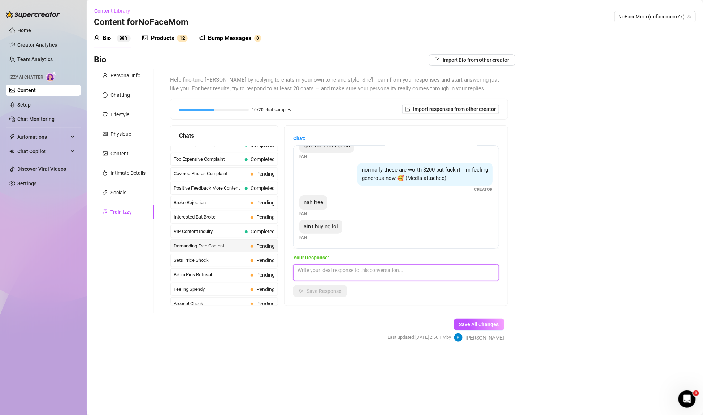
click at [349, 268] on textarea at bounding box center [396, 272] width 206 height 17
type textarea "lol, sorry you don't work for free and neither do i"
click at [320, 288] on span "Save Response" at bounding box center [324, 291] width 35 height 6
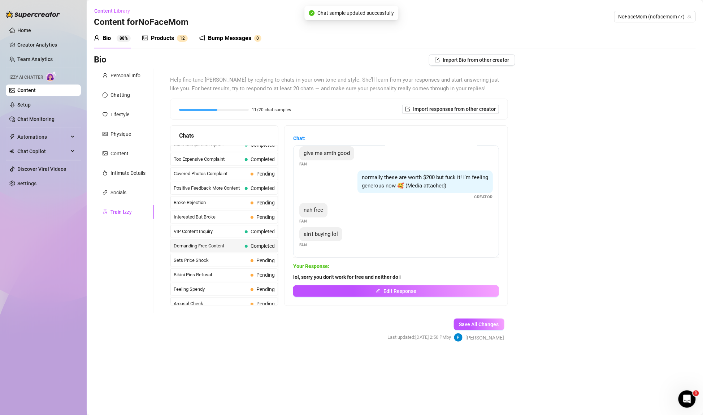
scroll to position [52, 0]
click at [235, 260] on div "Sets Price Shock Pending" at bounding box center [224, 260] width 108 height 13
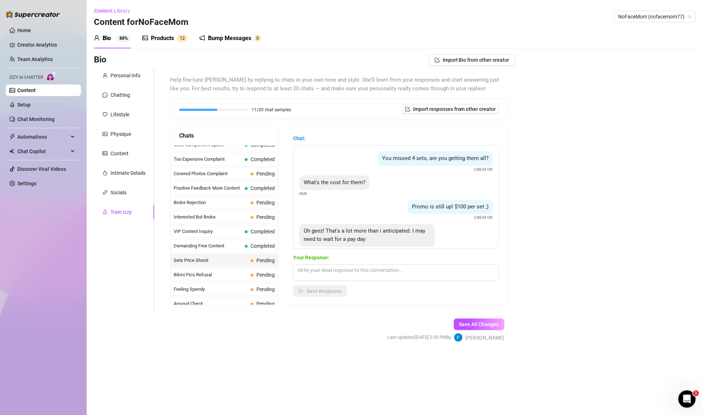
scroll to position [13, 0]
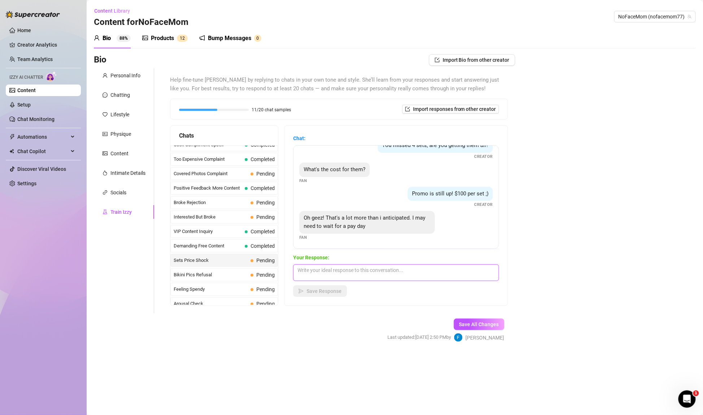
click at [335, 270] on textarea at bounding box center [396, 272] width 206 height 17
type textarea "treat yourself bb"
click at [325, 287] on button "Save Response" at bounding box center [320, 291] width 54 height 12
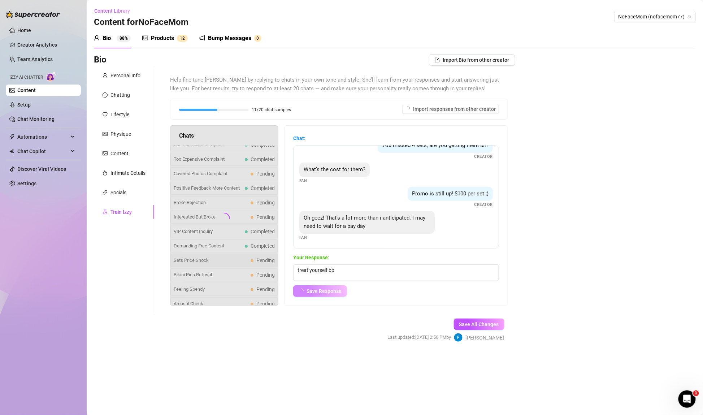
scroll to position [4, 0]
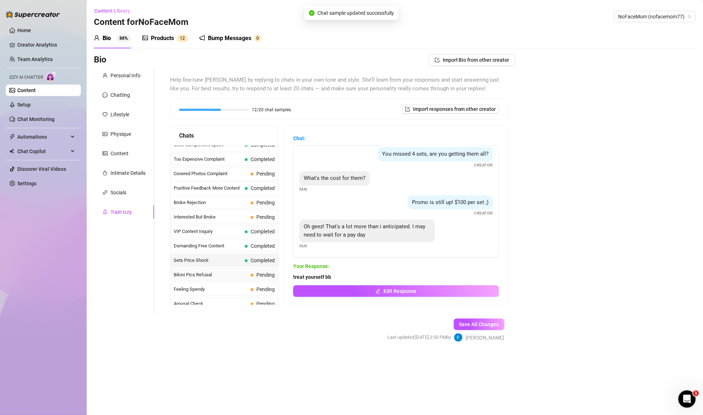
click at [261, 272] on span "Pending" at bounding box center [265, 275] width 18 height 6
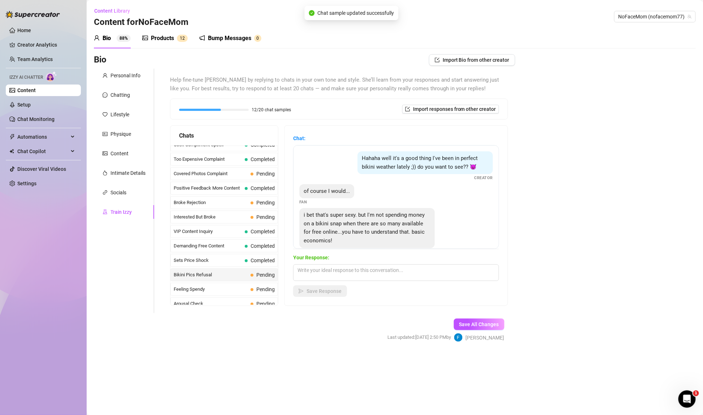
scroll to position [14, 0]
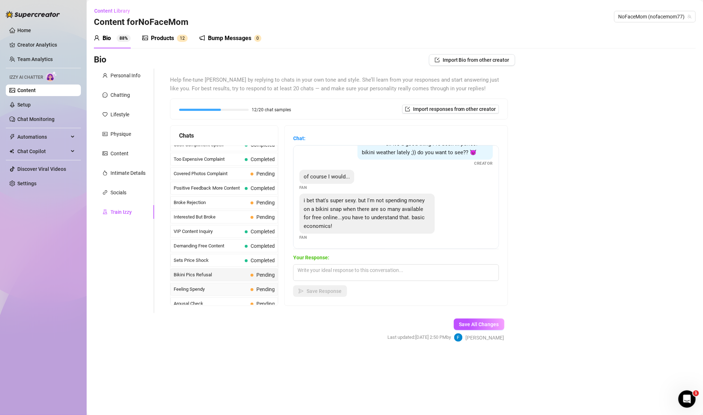
click at [240, 286] on span "Feeling Spendy" at bounding box center [211, 289] width 74 height 7
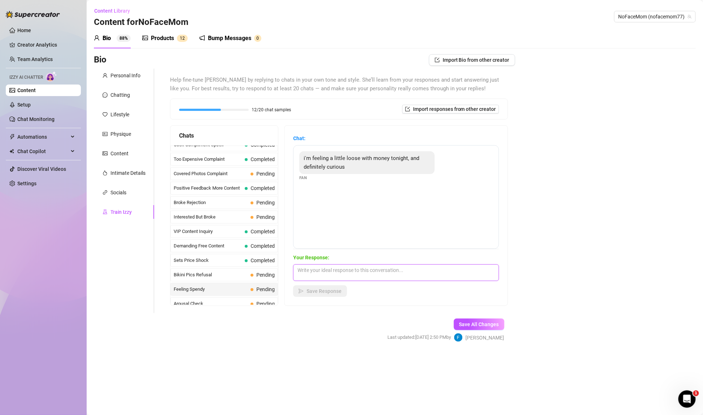
click at [317, 269] on textarea at bounding box center [396, 272] width 206 height 17
type textarea "tell me what turns you on. I have lots of content and can also jump on a live"
click at [300, 298] on div "Chat: i'm feeling a little loose with money tonight, and definitely curious Fan…" at bounding box center [395, 216] width 223 height 180
click at [302, 291] on icon "send" at bounding box center [301, 290] width 5 height 5
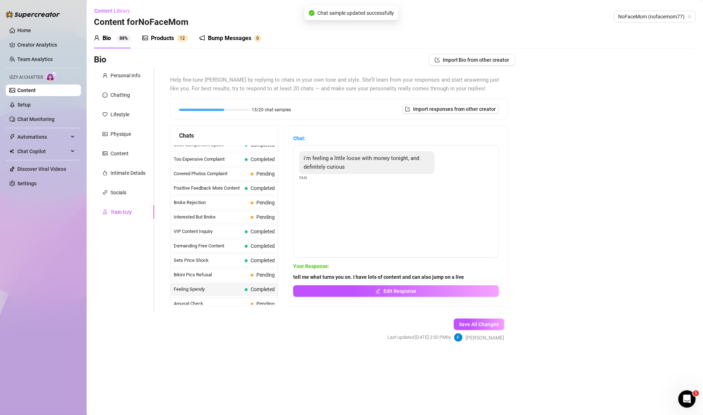
scroll to position [151, 0]
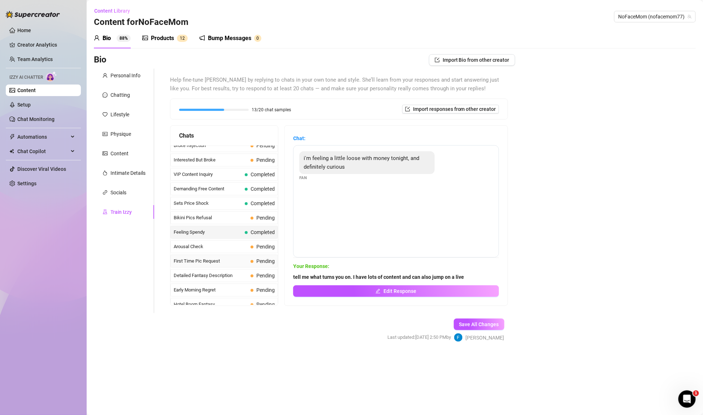
click at [245, 257] on span "First Time Pic Request" at bounding box center [211, 260] width 74 height 7
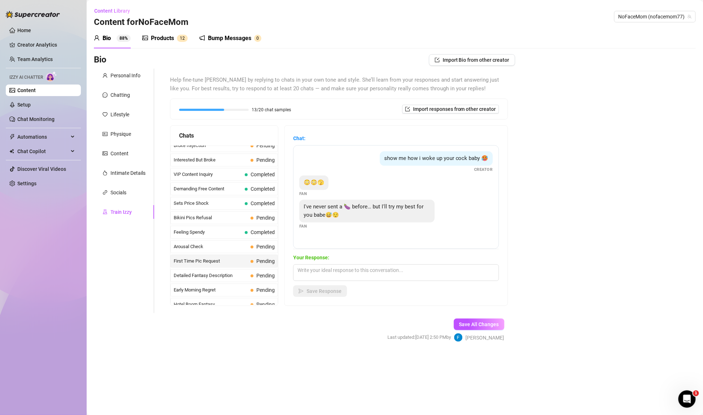
click at [321, 263] on div "Your Response: Save Response" at bounding box center [396, 274] width 206 height 43
click at [320, 269] on textarea at bounding box center [396, 272] width 206 height 17
type textarea "lets see it bb."
click at [308, 294] on button "Save Response" at bounding box center [320, 291] width 54 height 12
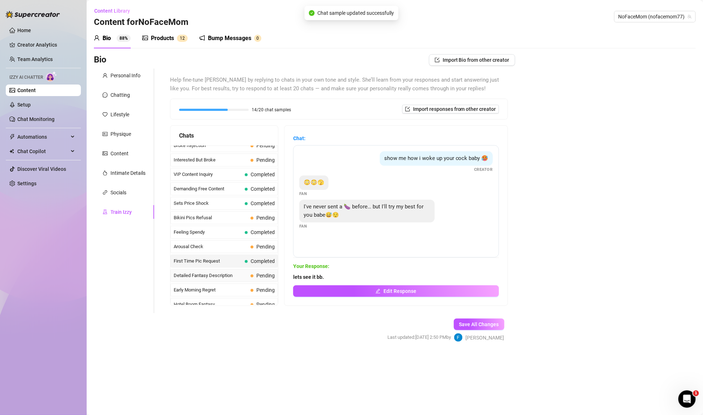
click at [248, 272] on div "Detailed Fantasy Description Pending" at bounding box center [224, 275] width 108 height 13
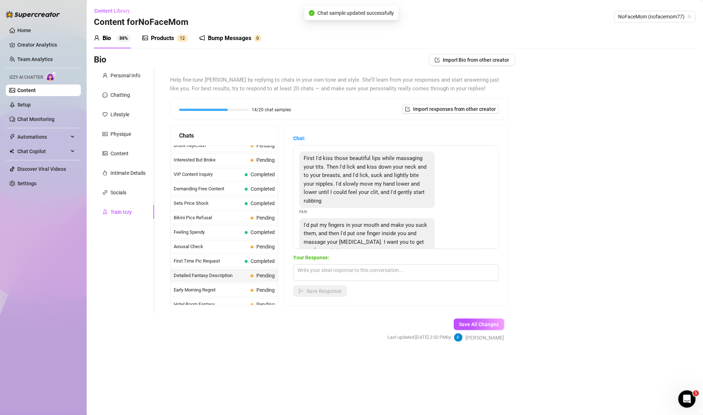
scroll to position [16, 0]
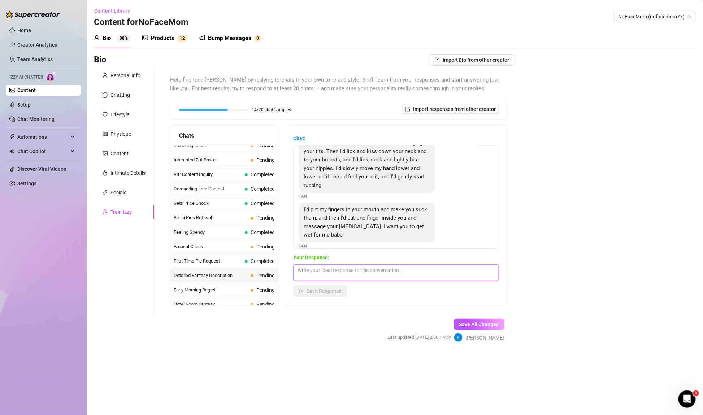
click at [348, 268] on textarea at bounding box center [396, 272] width 206 height 17
type textarea "You're super naughty. I think I met my match."
click at [324, 291] on span "Save Response" at bounding box center [324, 291] width 35 height 6
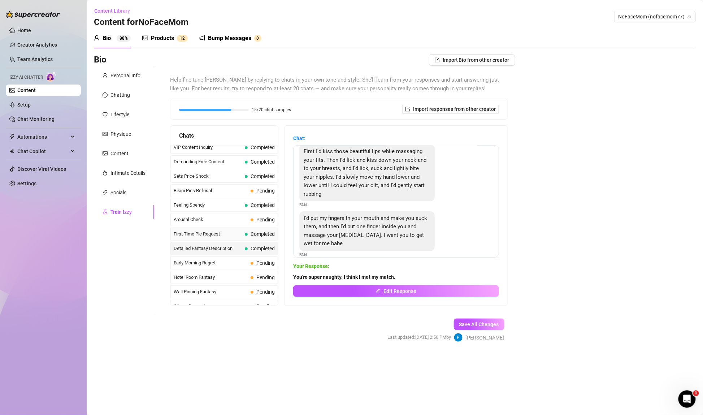
scroll to position [183, 0]
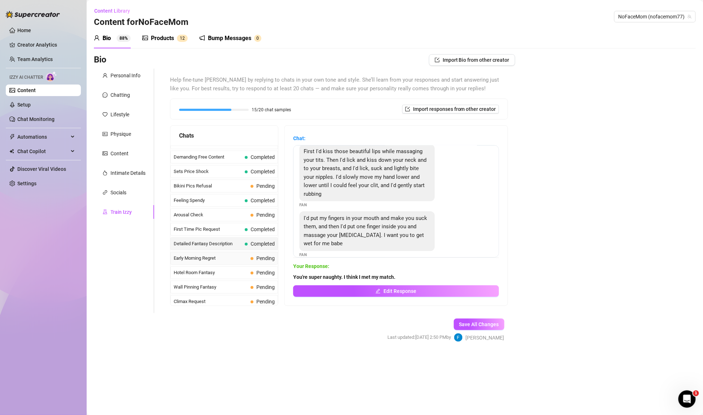
click at [243, 255] on span "Early Morning Regret" at bounding box center [211, 258] width 74 height 7
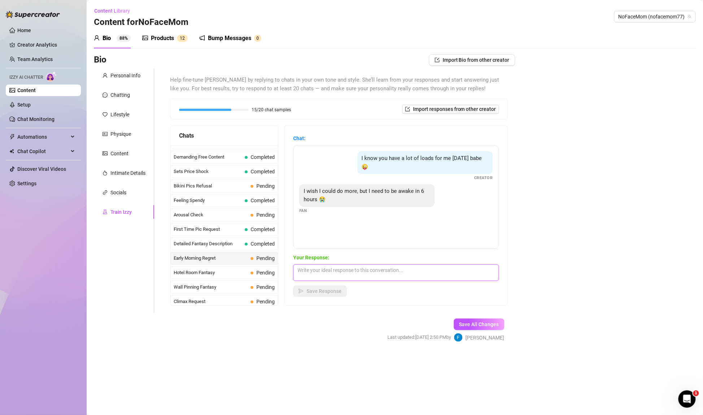
click at [340, 271] on textarea at bounding box center [396, 272] width 206 height 17
type textarea "you'll sleep better if you get off to my content."
click at [325, 297] on div "Chat: I know you have a lot of loads for me [DATE] babe 😜 Creator I wish I coul…" at bounding box center [395, 216] width 223 height 180
click at [304, 287] on button "Save Response" at bounding box center [320, 291] width 54 height 12
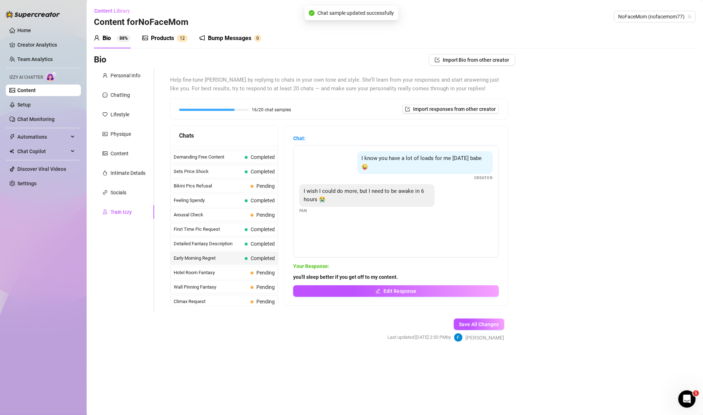
click at [234, 269] on span "Hotel Room Fantasy" at bounding box center [211, 272] width 74 height 7
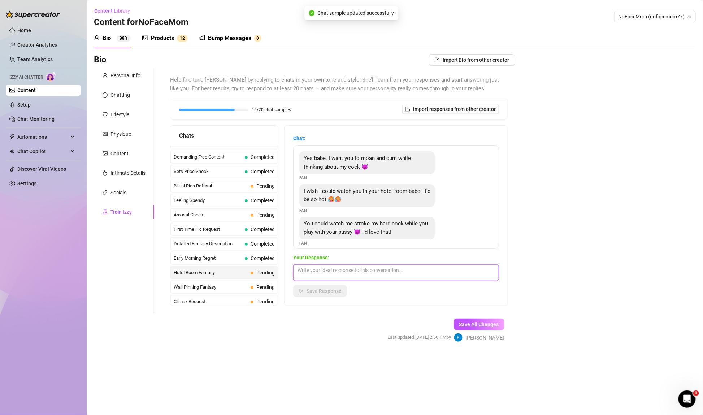
click at [355, 270] on textarea at bounding box center [396, 272] width 206 height 17
drag, startPoint x: 375, startPoint y: 271, endPoint x: 328, endPoint y: 265, distance: 48.1
click at [327, 268] on textarea "I'd love that. Hotels are naughty" at bounding box center [396, 272] width 206 height 17
type textarea "I'd love that. Hotel sex is naughty."
click at [316, 286] on button "Save Response" at bounding box center [320, 291] width 54 height 12
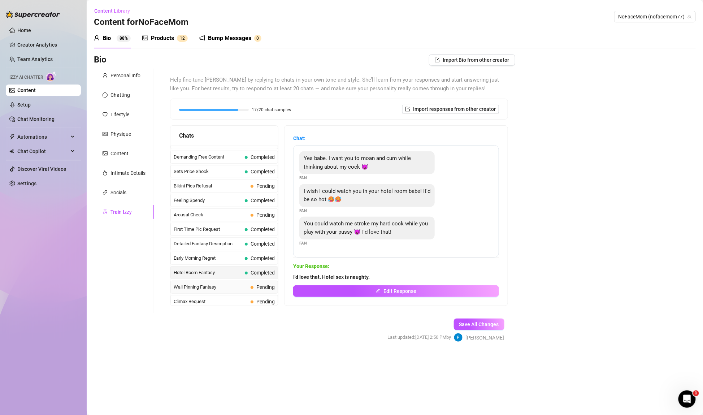
click at [245, 283] on span "Wall Pinning Fantasy" at bounding box center [211, 286] width 74 height 7
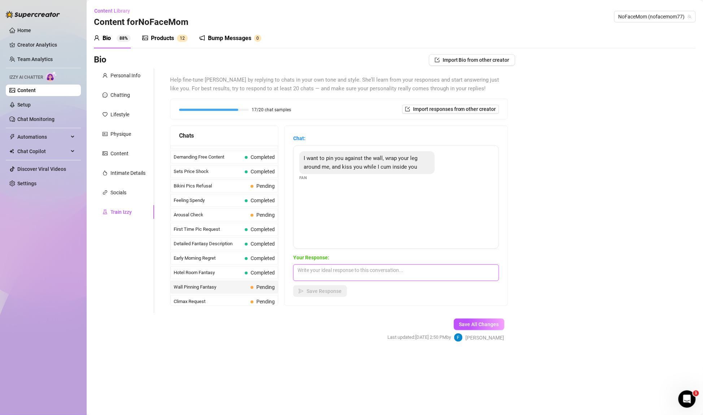
click at [326, 271] on textarea at bounding box center [396, 272] width 206 height 17
type textarea "and how are you going to get me wet before you do that?"
click at [302, 293] on span "button" at bounding box center [301, 291] width 5 height 6
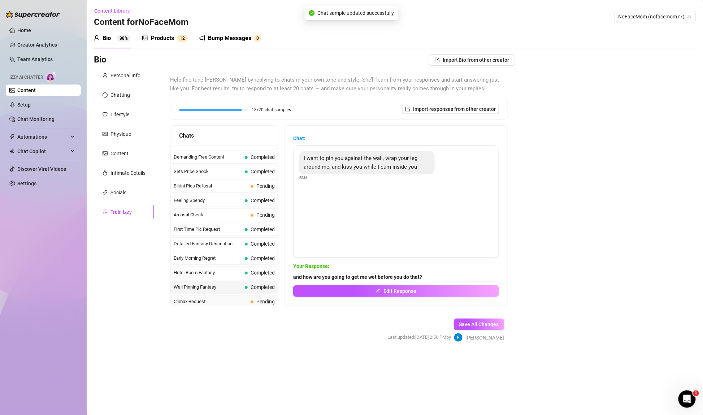
click at [228, 298] on span "Climax Request" at bounding box center [211, 301] width 74 height 7
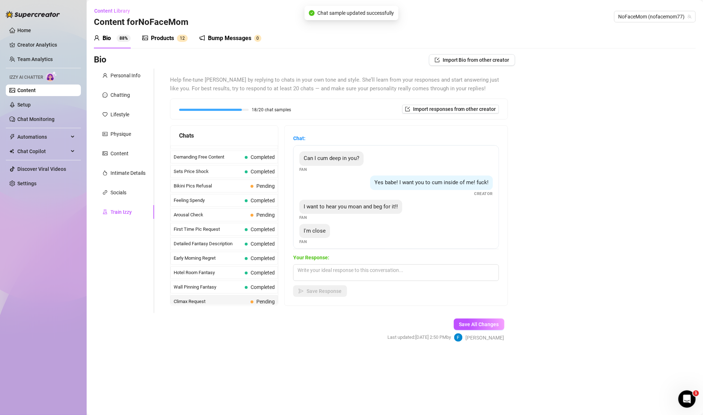
scroll to position [4, 0]
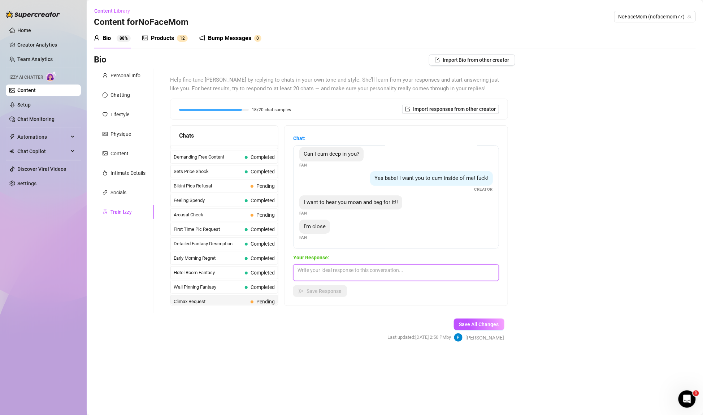
click at [390, 270] on textarea at bounding box center [396, 272] width 206 height 17
type textarea "Give it to be bb. get me pregnant."
click at [332, 289] on span "Save Response" at bounding box center [324, 291] width 35 height 6
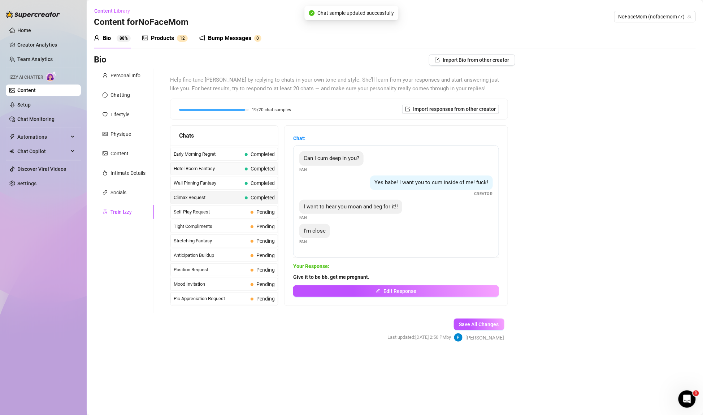
scroll to position [302, 0]
click at [234, 222] on span "Stretching Fantasy" at bounding box center [211, 225] width 74 height 7
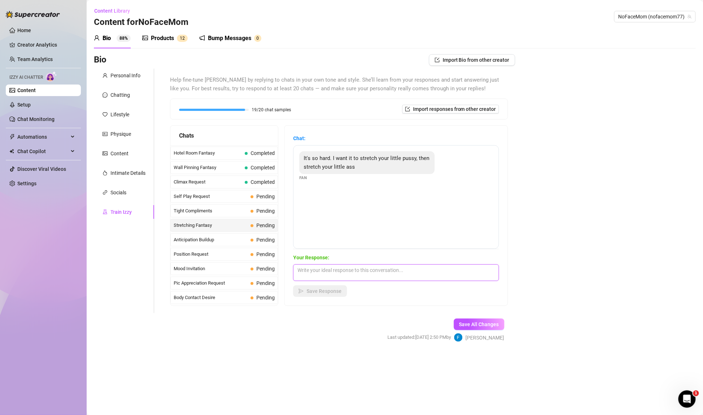
click at [324, 271] on textarea at bounding box center [396, 272] width 206 height 17
type textarea "where will you cum?"
click at [302, 290] on icon "send" at bounding box center [301, 290] width 5 height 5
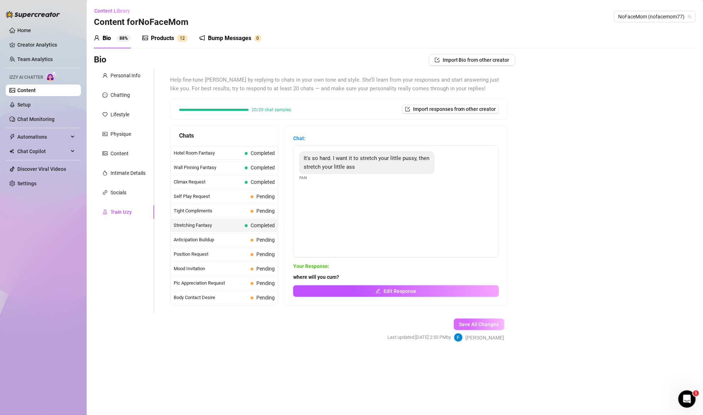
click at [471, 322] on span "Save All Changes" at bounding box center [479, 324] width 40 height 6
click at [471, 317] on div "Save All Changes Last updated: [DATE] 2:50 PM by [PERSON_NAME]" at bounding box center [446, 330] width 139 height 34
click at [473, 328] on button "Save All Changes" at bounding box center [479, 324] width 51 height 12
click at [473, 324] on span "Save All Changes" at bounding box center [479, 324] width 40 height 6
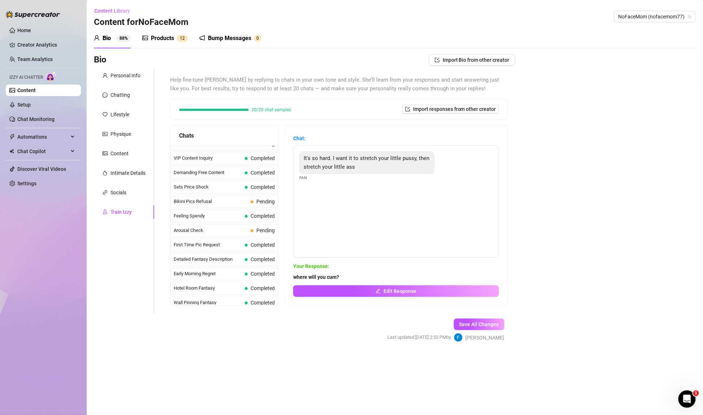
scroll to position [0, 0]
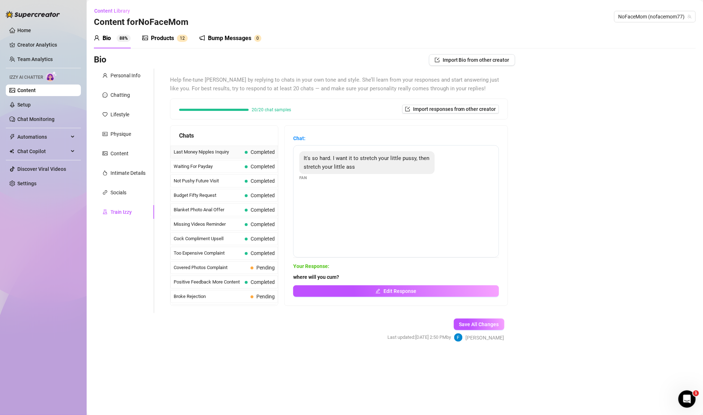
click at [232, 154] on span "Last Money Nipples Inquiry" at bounding box center [208, 151] width 68 height 7
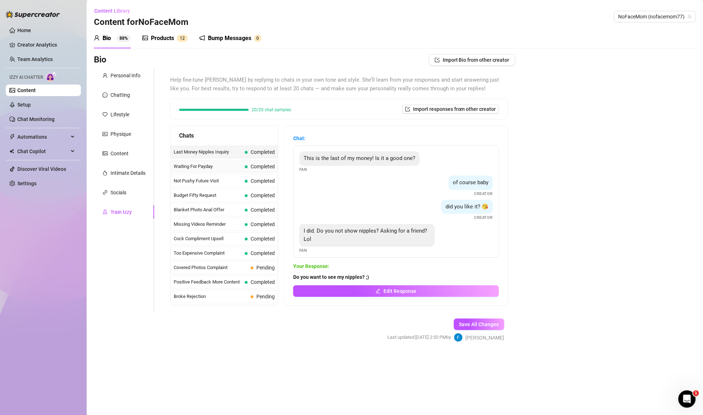
click at [219, 169] on div "Waiting For Payday Completed" at bounding box center [224, 166] width 108 height 13
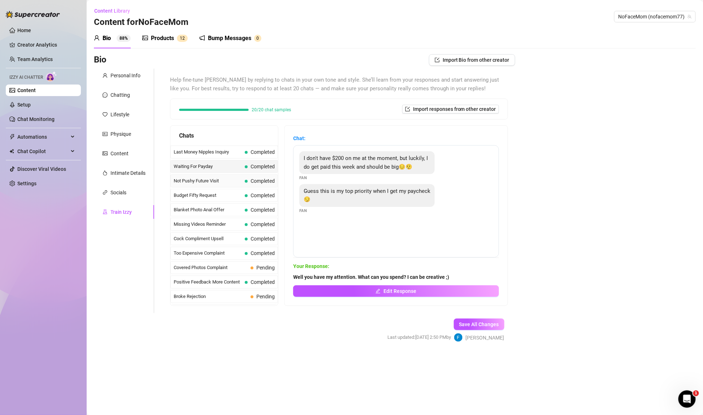
click at [225, 179] on span "Not Pushy Future Visit" at bounding box center [208, 180] width 68 height 7
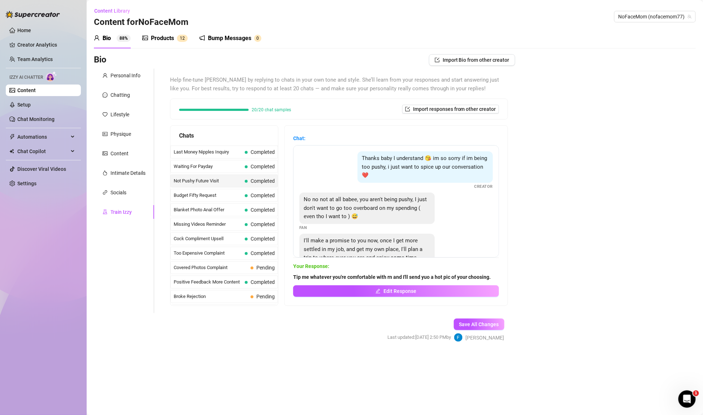
click at [165, 41] on div "Products" at bounding box center [162, 38] width 23 height 9
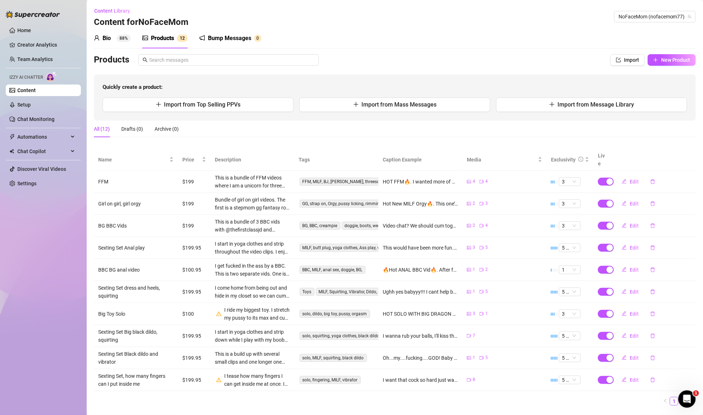
click at [112, 40] on div "Bio 88%" at bounding box center [112, 38] width 37 height 9
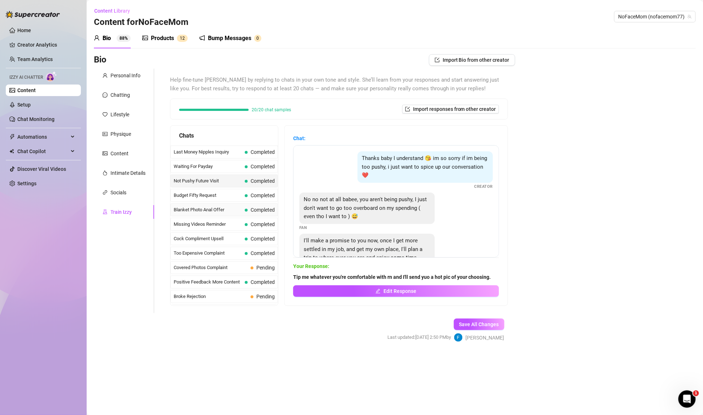
click at [208, 209] on span "Blanket Photo Anal Offer" at bounding box center [208, 209] width 68 height 7
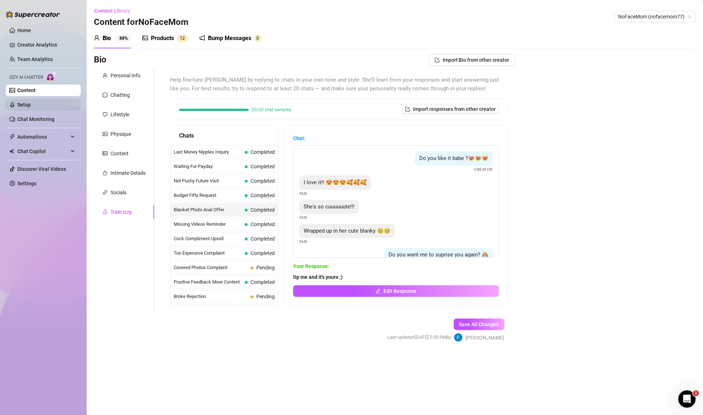
click at [31, 104] on link "Setup" at bounding box center [23, 105] width 13 height 6
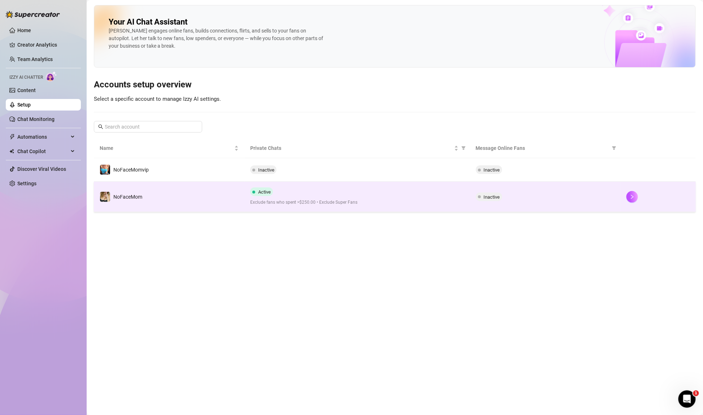
click at [638, 197] on div at bounding box center [658, 197] width 64 height 12
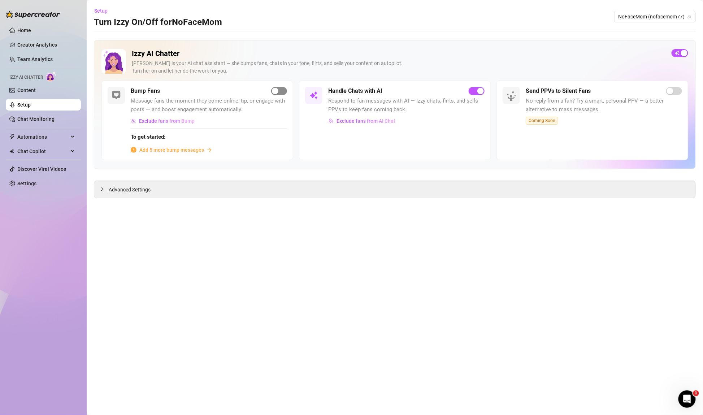
click at [280, 91] on span "button" at bounding box center [279, 91] width 16 height 8
click at [195, 152] on span "Add 5 more bump messages" at bounding box center [171, 150] width 65 height 8
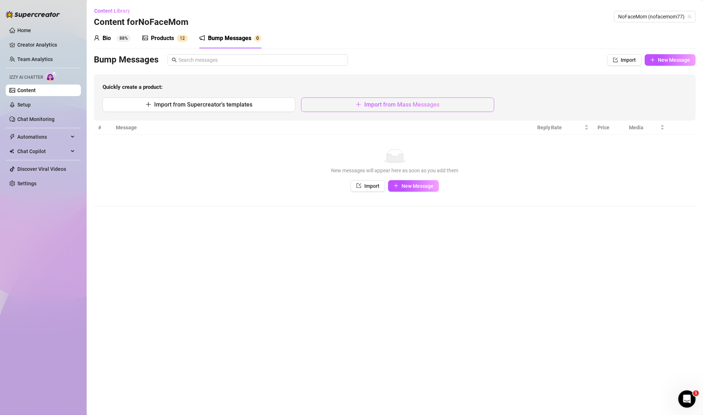
click at [349, 104] on button "Import from Mass Messages" at bounding box center [397, 104] width 193 height 14
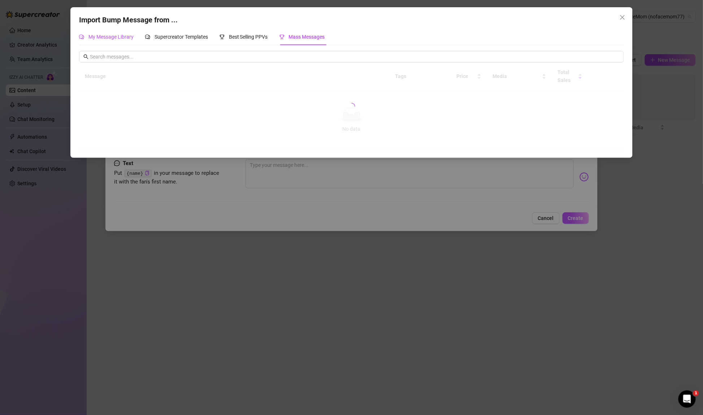
click at [120, 39] on span "My Message Library" at bounding box center [110, 37] width 45 height 6
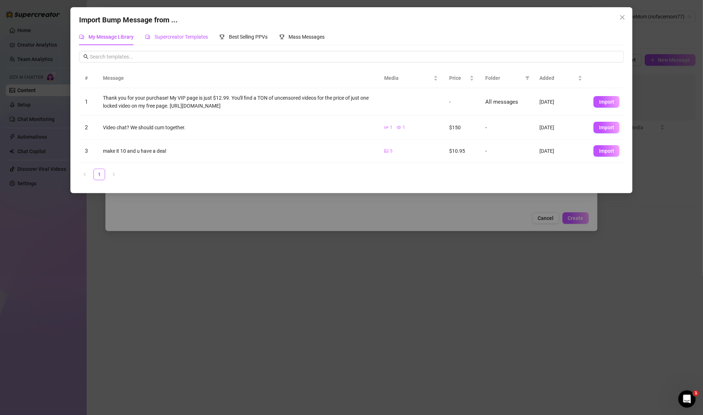
click at [162, 38] on span "Supercreator Templates" at bounding box center [181, 37] width 53 height 6
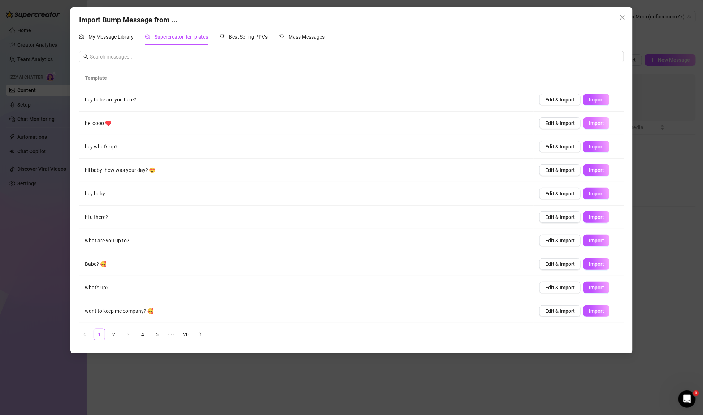
click at [592, 123] on span "Import" at bounding box center [596, 123] width 15 height 6
click at [599, 148] on span "Import" at bounding box center [596, 147] width 15 height 6
click at [595, 170] on span "Import" at bounding box center [596, 170] width 15 height 6
click at [112, 333] on link "2" at bounding box center [113, 334] width 11 height 11
click at [128, 337] on link "3" at bounding box center [128, 334] width 11 height 11
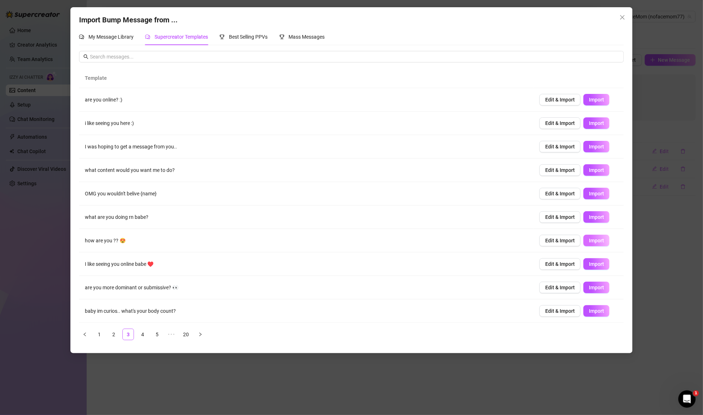
click at [592, 240] on span "Import" at bounding box center [596, 241] width 15 height 6
click at [158, 330] on link "5" at bounding box center [157, 334] width 11 height 11
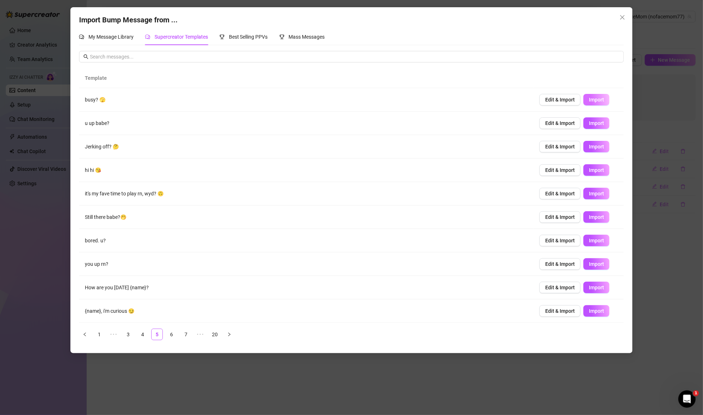
click at [604, 101] on button "Import" at bounding box center [596, 100] width 26 height 12
type textarea "busy? 🫣"
click at [622, 18] on icon "close" at bounding box center [623, 17] width 6 height 6
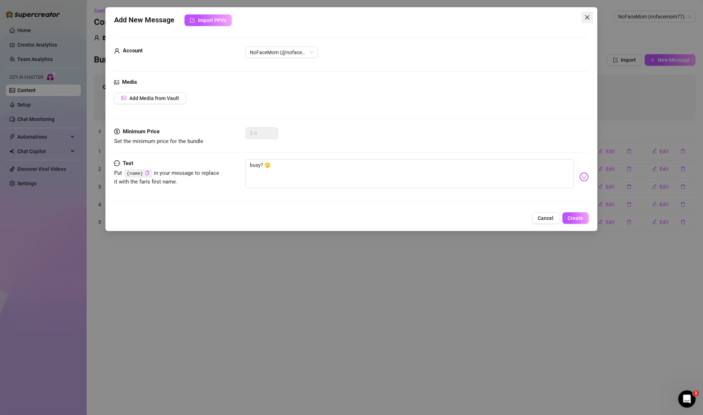
click at [586, 16] on icon "close" at bounding box center [587, 17] width 6 height 6
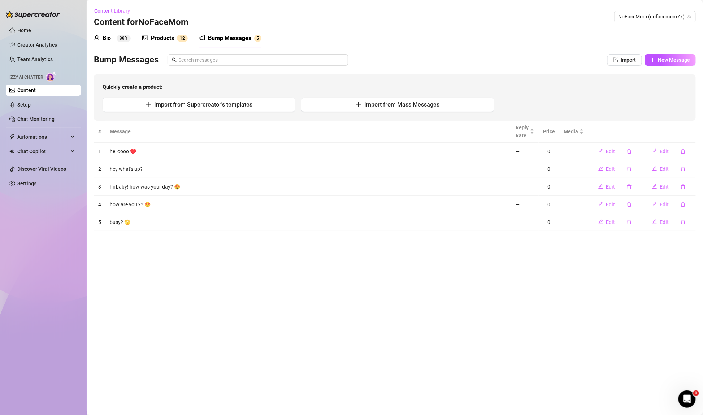
click at [169, 39] on div "Products" at bounding box center [162, 38] width 23 height 9
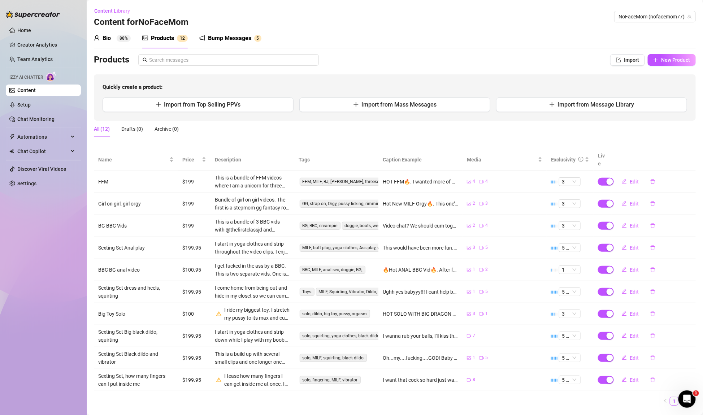
click at [114, 39] on div "Bio 88%" at bounding box center [112, 38] width 37 height 9
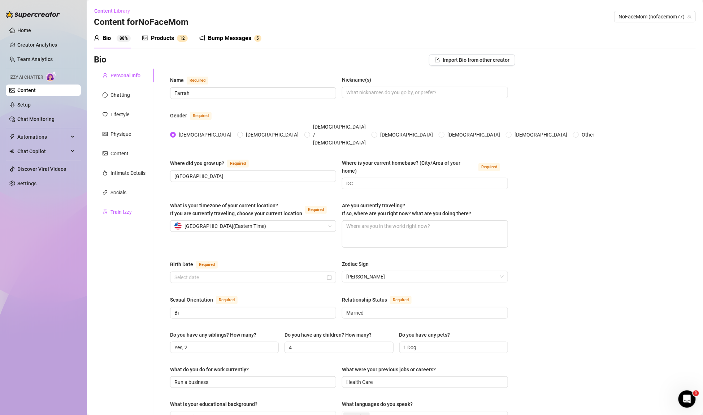
click at [117, 209] on div "Train Izzy" at bounding box center [120, 212] width 21 height 8
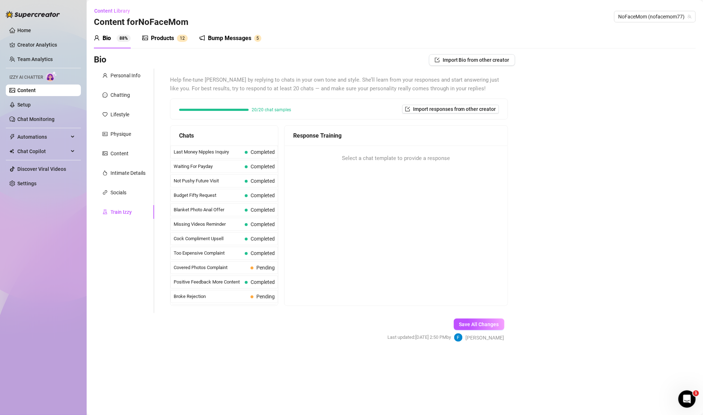
click at [181, 38] on span "1" at bounding box center [181, 38] width 3 height 5
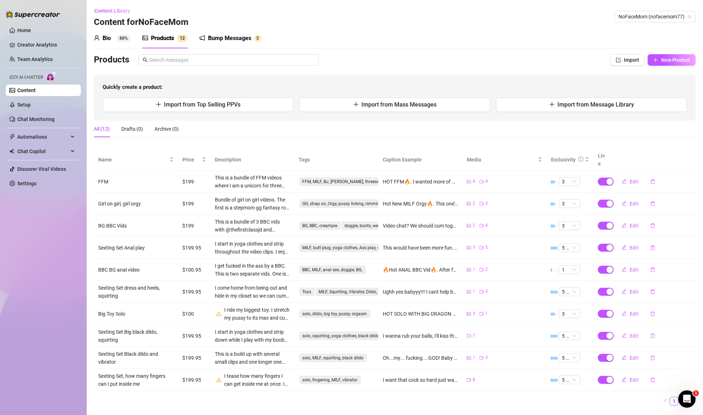
click at [235, 39] on div "Bump Messages" at bounding box center [229, 38] width 43 height 9
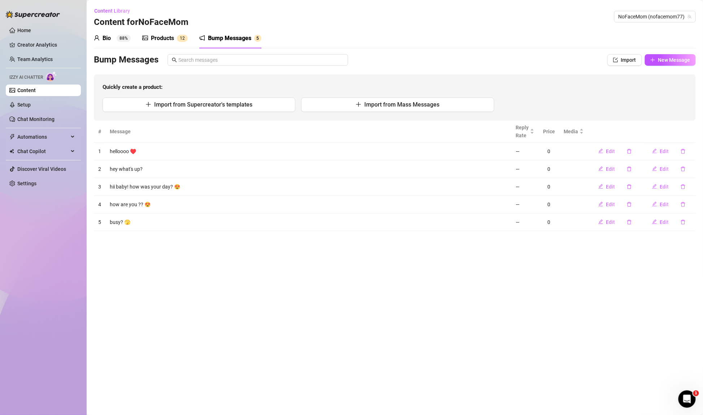
click at [127, 150] on td "helloooo ♥️" at bounding box center [308, 152] width 406 height 18
click at [31, 107] on link "Setup" at bounding box center [23, 105] width 13 height 6
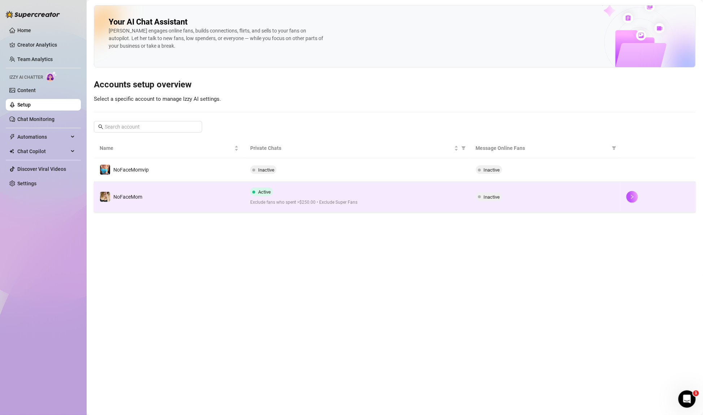
click at [241, 189] on td "NoFaceMom" at bounding box center [169, 197] width 151 height 30
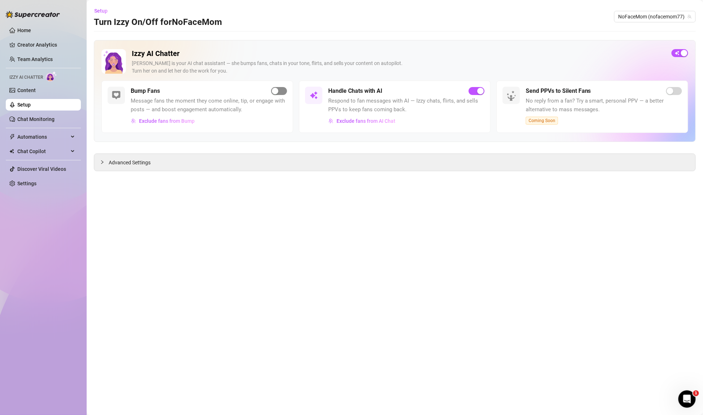
click at [278, 91] on div "button" at bounding box center [275, 91] width 6 height 6
